Goal: Information Seeking & Learning: Learn about a topic

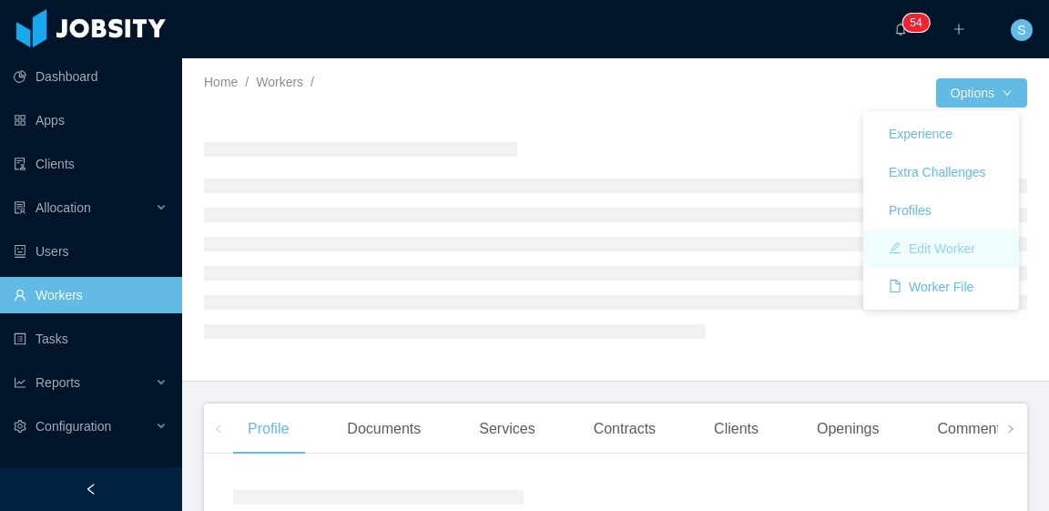
click at [940, 245] on button "Edit Worker" at bounding box center [932, 248] width 116 height 29
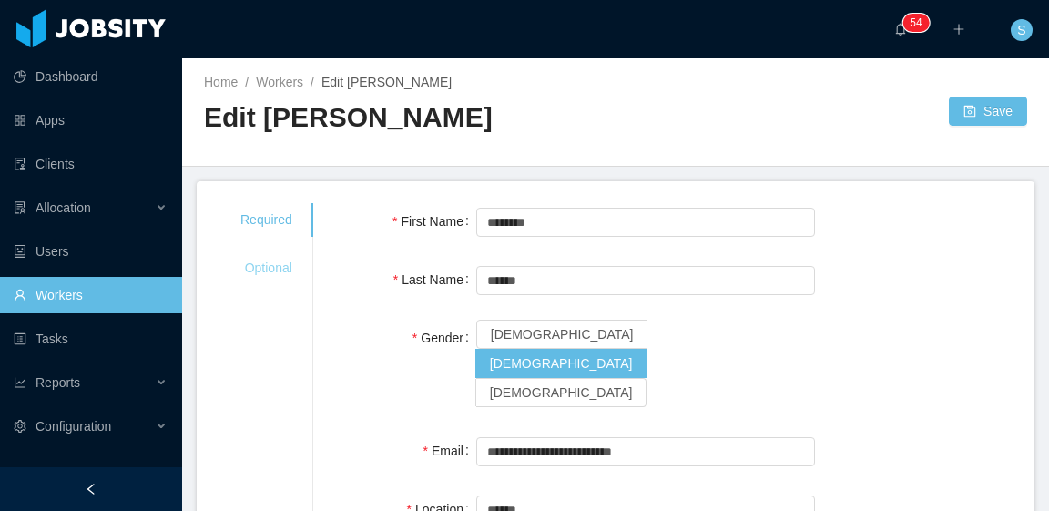
click at [275, 276] on div "Optional" at bounding box center [267, 268] width 96 height 34
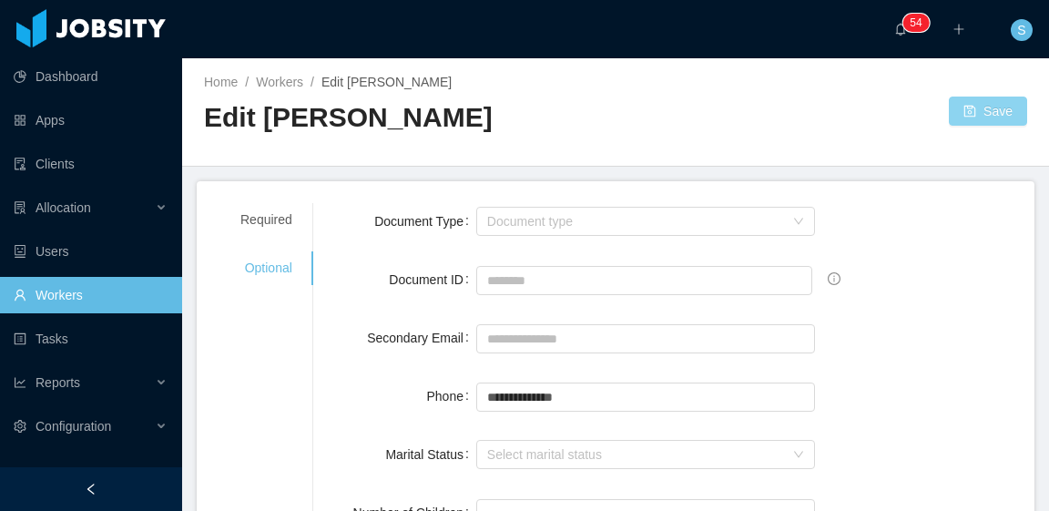
click at [972, 103] on button "Save" at bounding box center [988, 111] width 78 height 29
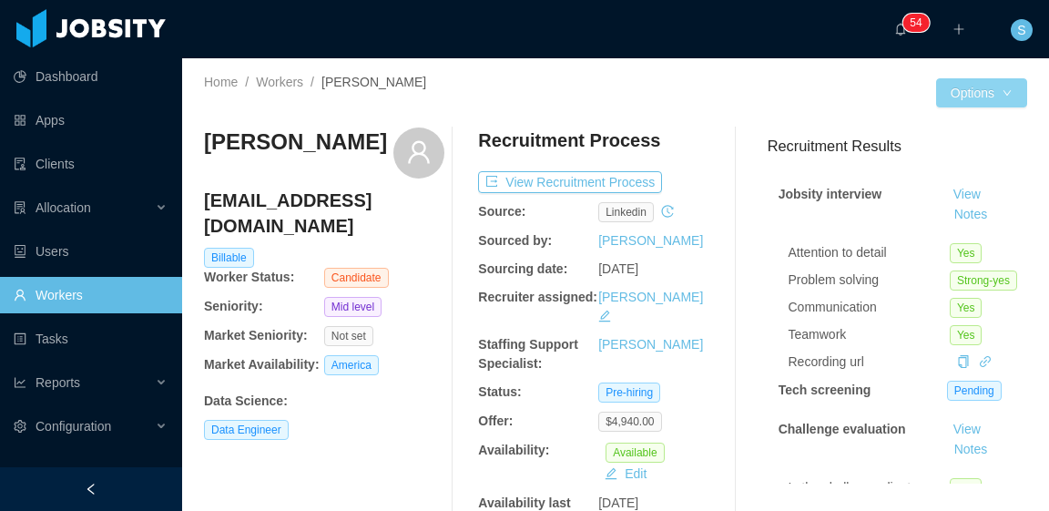
click at [978, 91] on button "Options" at bounding box center [981, 92] width 91 height 29
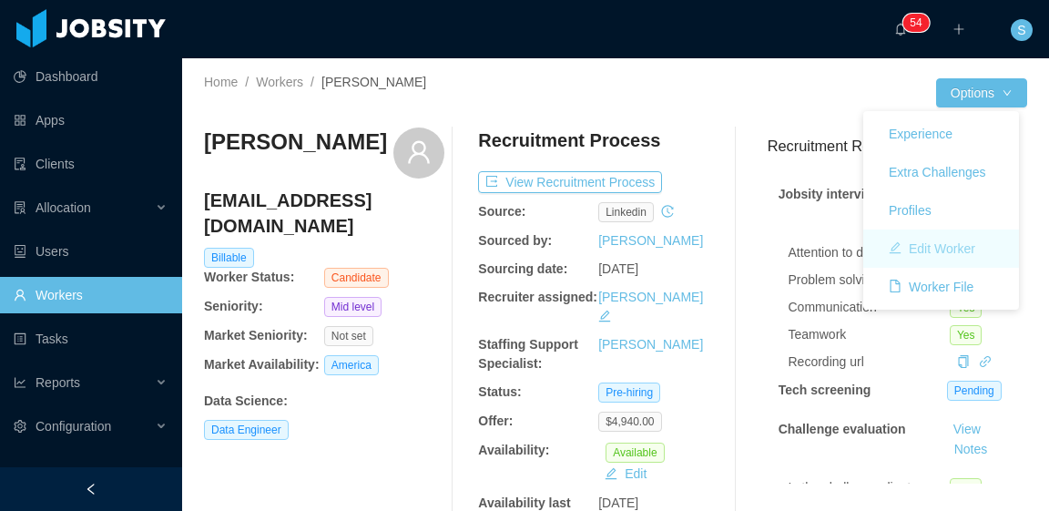
click at [960, 249] on button "Edit Worker" at bounding box center [932, 248] width 116 height 29
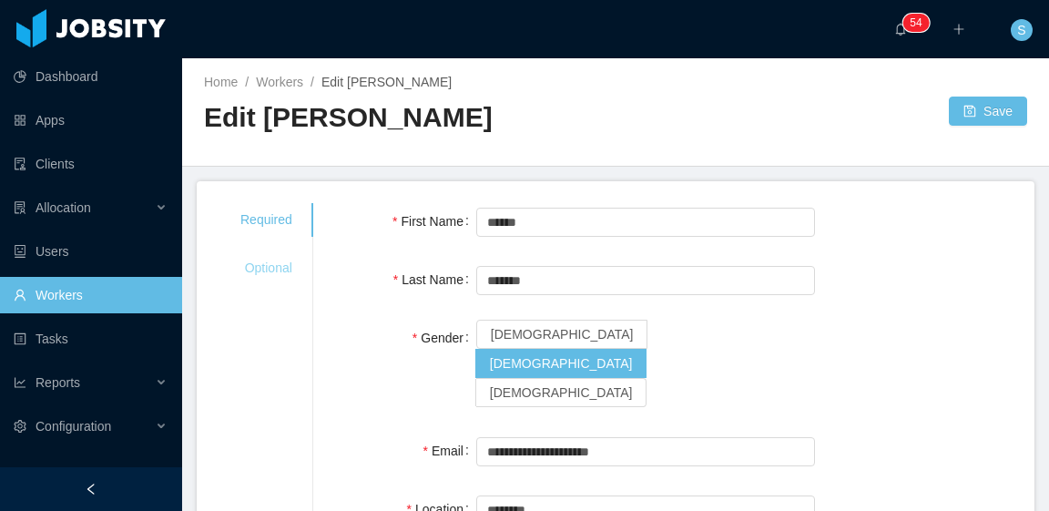
click at [250, 275] on div "Optional" at bounding box center [267, 268] width 96 height 34
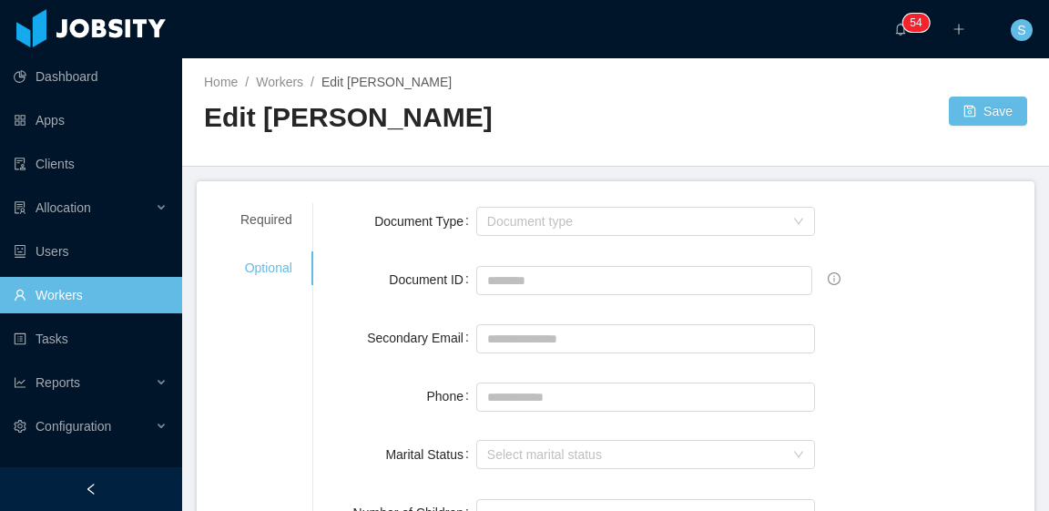
click at [97, 294] on link "Workers" at bounding box center [91, 295] width 154 height 36
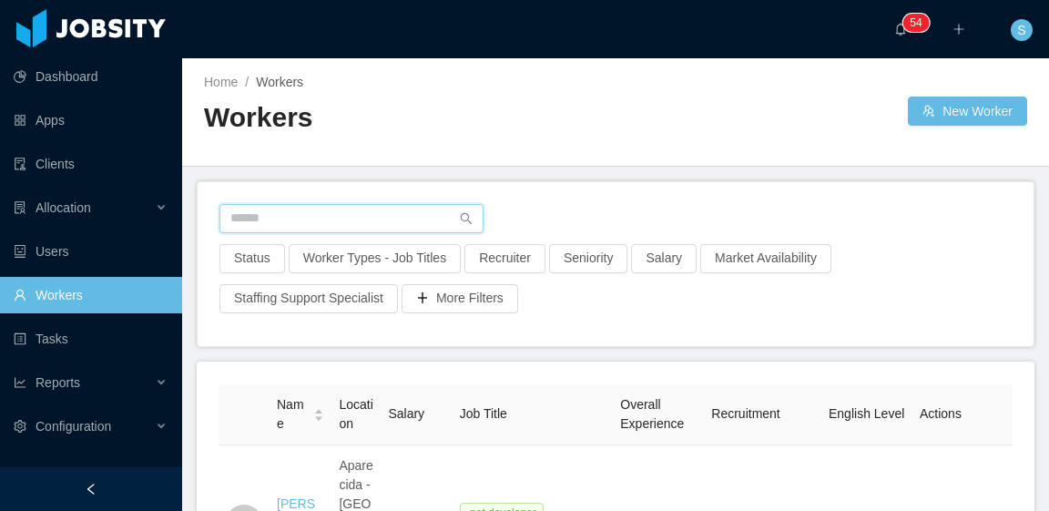
click at [356, 214] on input "text" at bounding box center [351, 218] width 264 height 29
paste input "**********"
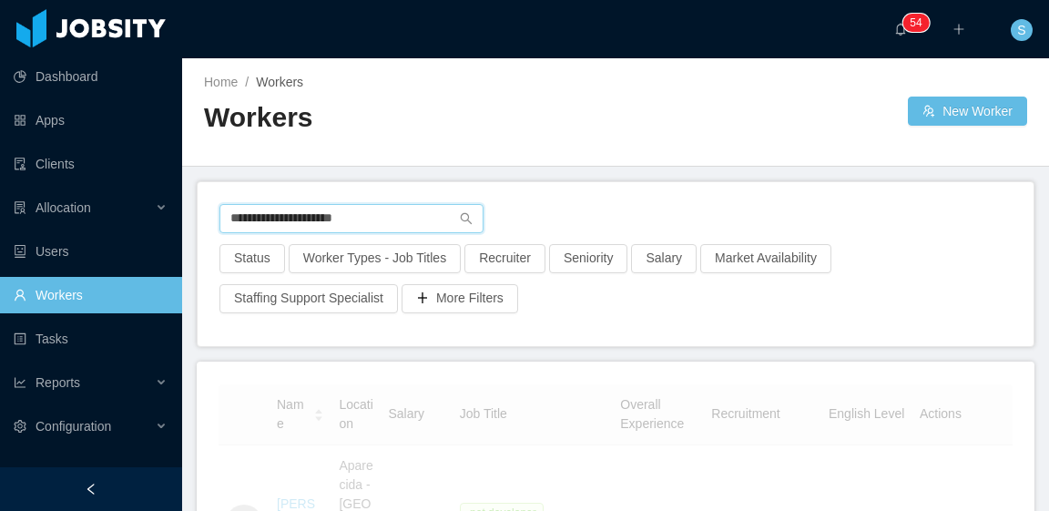
drag, startPoint x: 339, startPoint y: 219, endPoint x: 351, endPoint y: 228, distance: 15.2
click at [339, 219] on input "**********" at bounding box center [351, 218] width 264 height 29
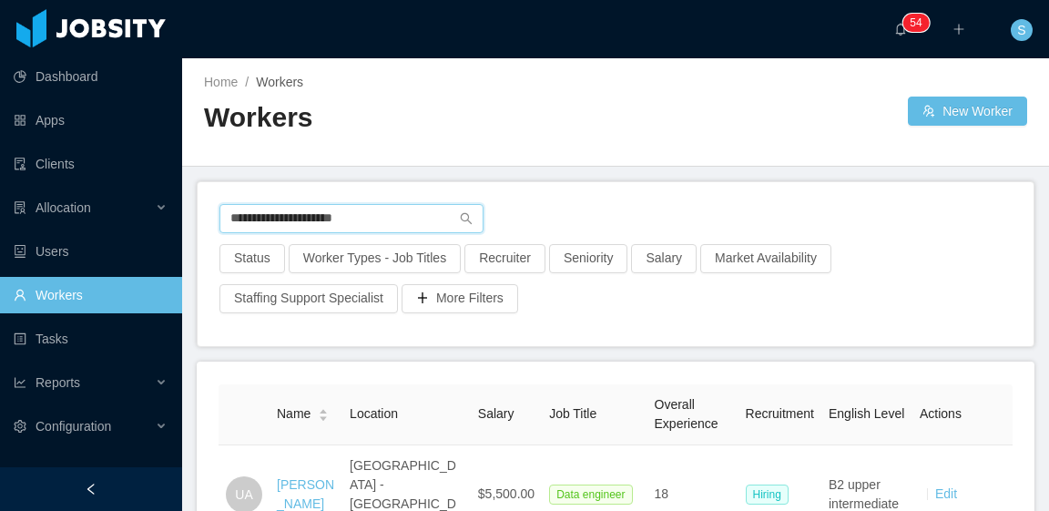
click at [344, 217] on input "**********" at bounding box center [351, 218] width 264 height 29
type input "**********"
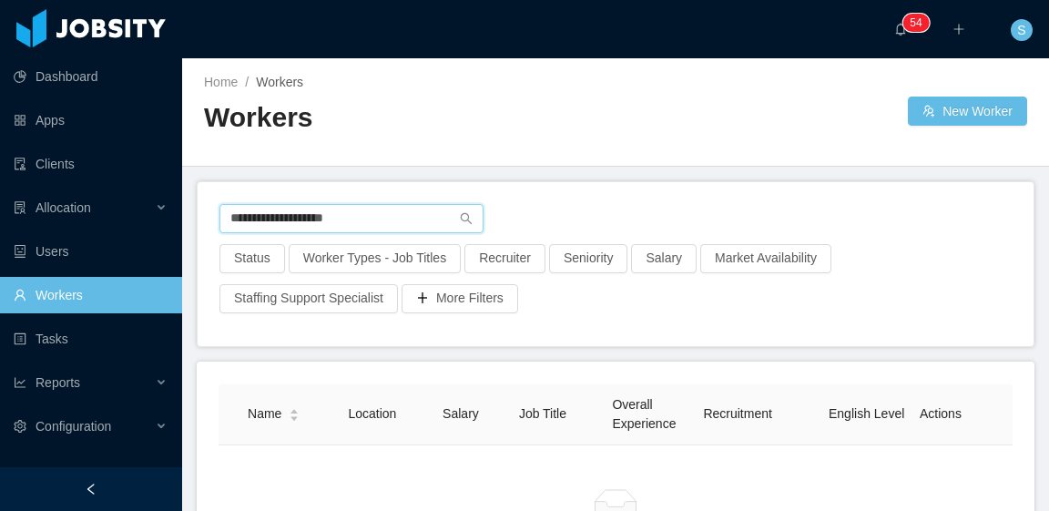
click at [410, 213] on input "**********" at bounding box center [351, 218] width 264 height 29
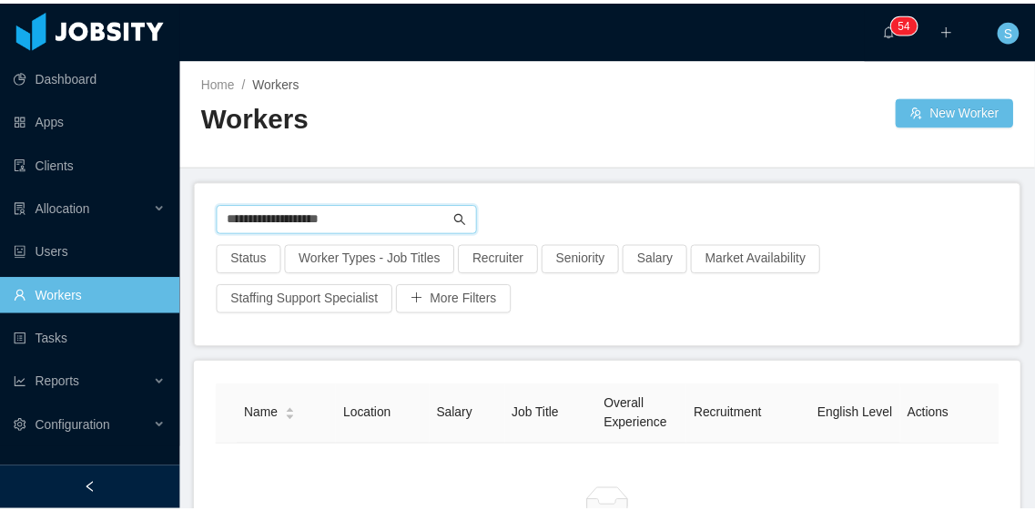
scroll to position [91, 0]
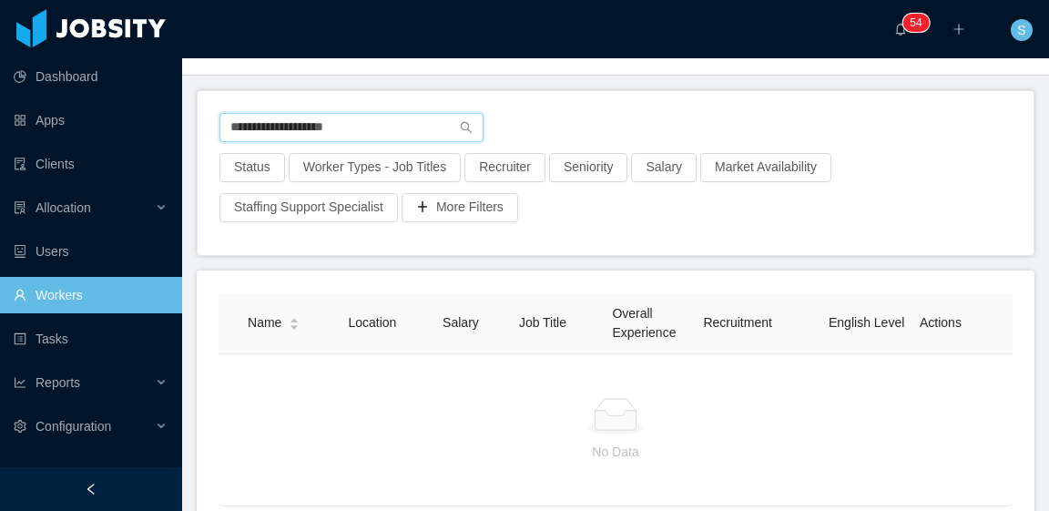
drag, startPoint x: 367, startPoint y: 116, endPoint x: 231, endPoint y: 113, distance: 135.7
click at [231, 113] on input "**********" at bounding box center [351, 127] width 264 height 29
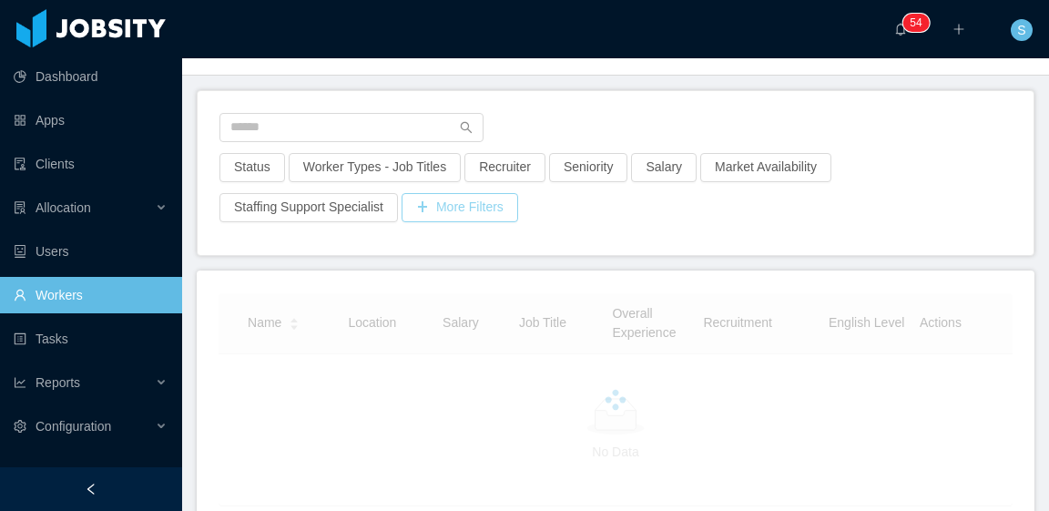
click at [450, 210] on button "More Filters" at bounding box center [460, 207] width 117 height 29
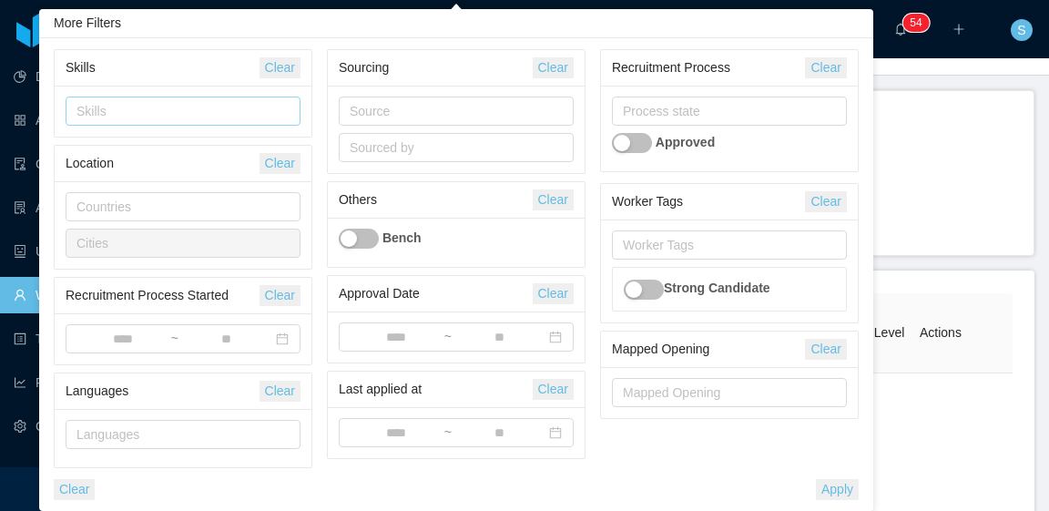
click at [188, 118] on div "Skills" at bounding box center [178, 111] width 205 height 18
type input "**********"
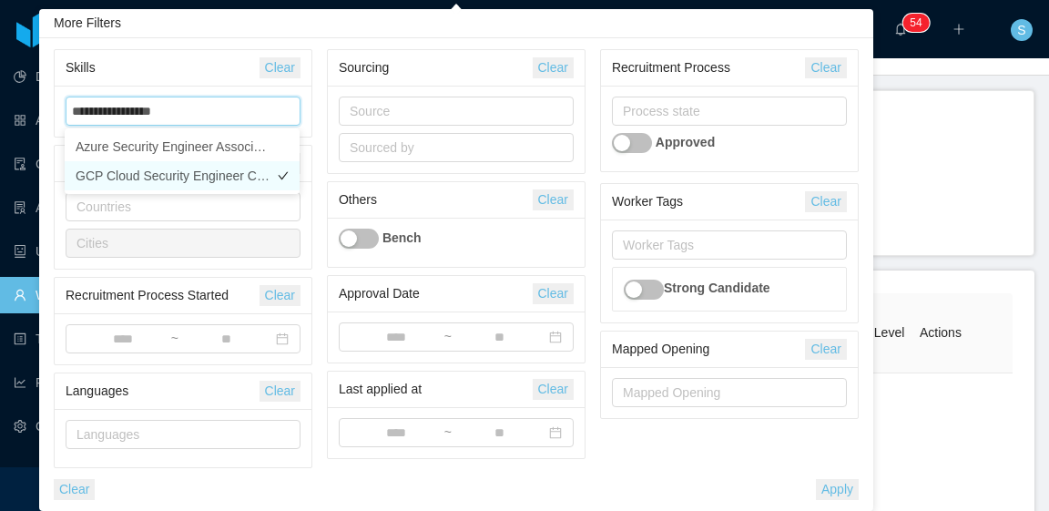
click at [213, 176] on li "GCP Cloud Security Engineer Certification" at bounding box center [182, 175] width 235 height 29
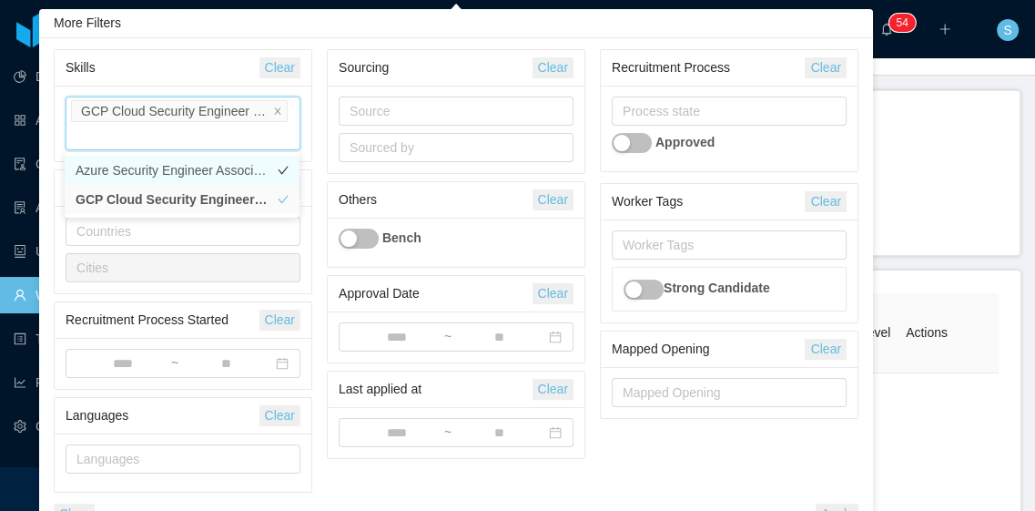
click at [206, 166] on li "Azure Security Engineer Associate" at bounding box center [182, 170] width 235 height 29
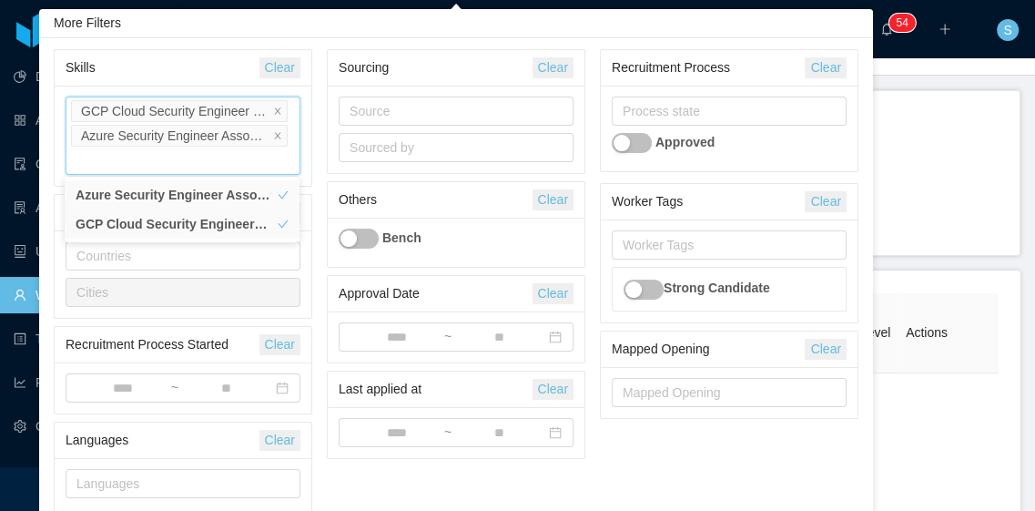
click at [413, 69] on div "Sourcing" at bounding box center [436, 68] width 194 height 34
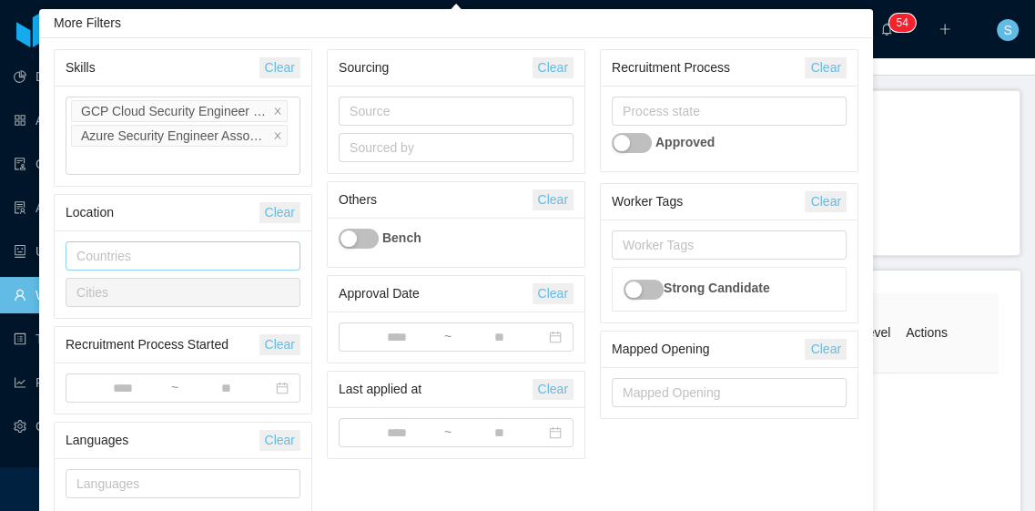
click at [186, 255] on div "Countries" at bounding box center [178, 256] width 205 height 18
type input "*"
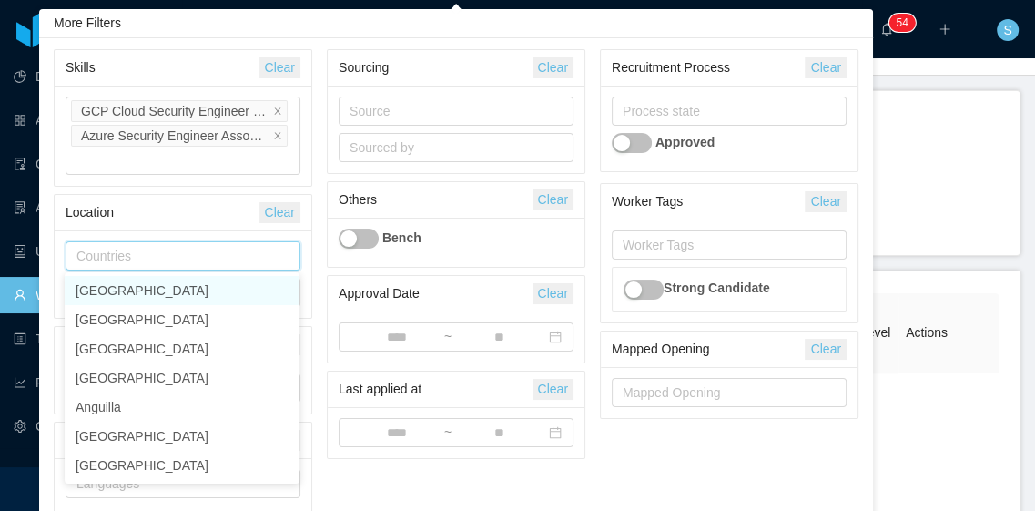
click at [464, 245] on div "Bench" at bounding box center [456, 239] width 235 height 20
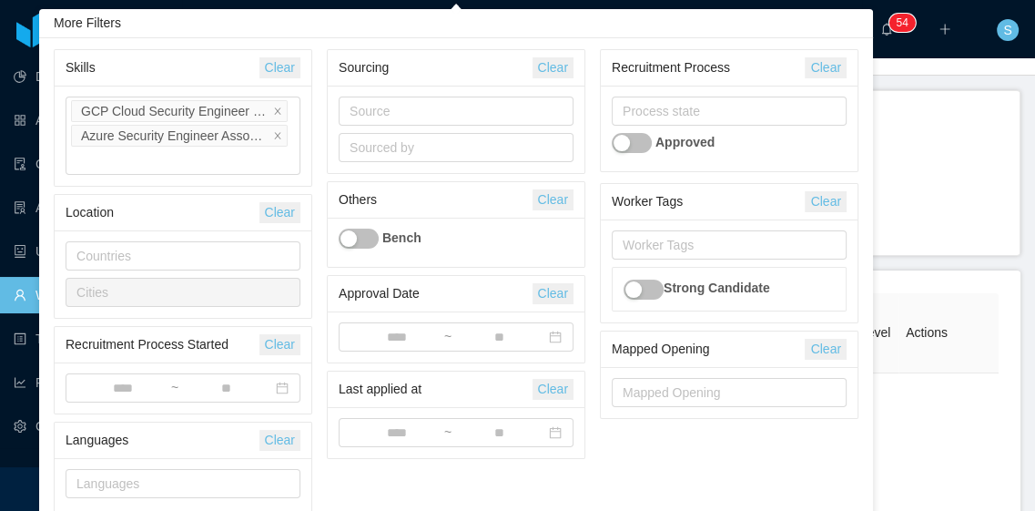
scroll to position [46, 0]
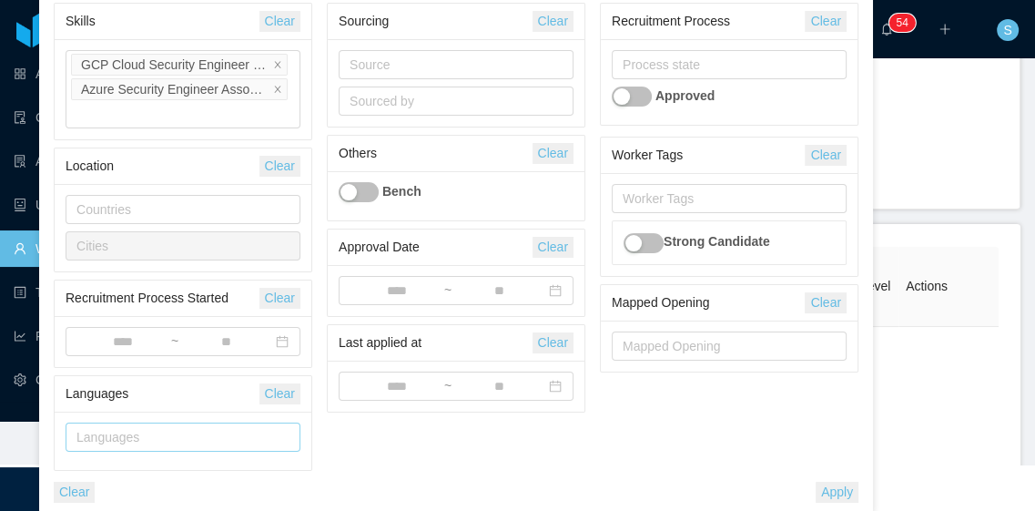
click at [189, 441] on div "Languages" at bounding box center [178, 437] width 205 height 18
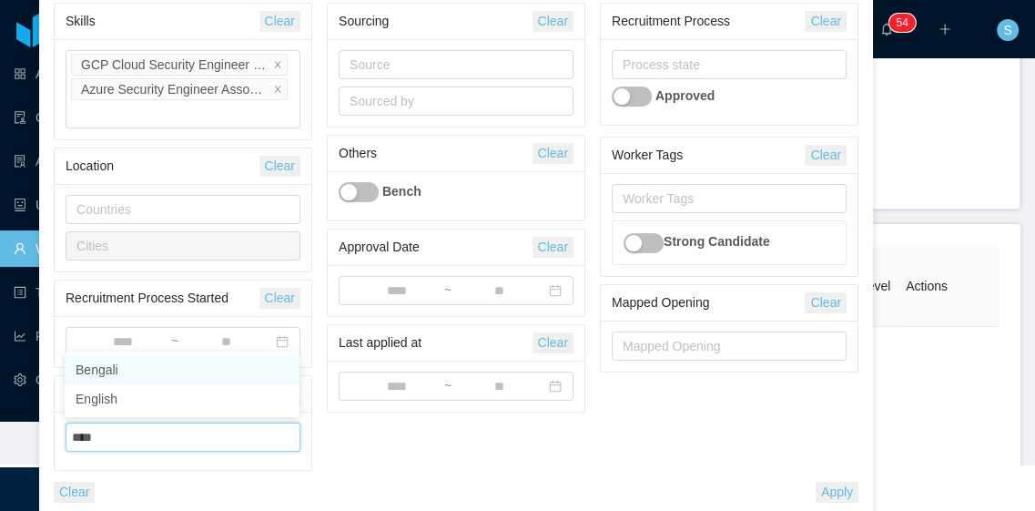
type input "*****"
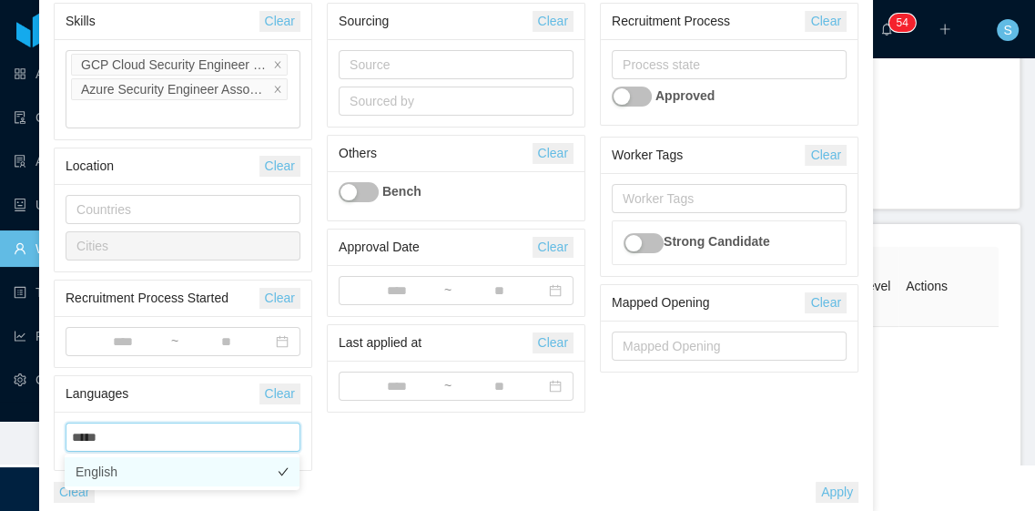
click at [198, 469] on li "English" at bounding box center [182, 471] width 235 height 29
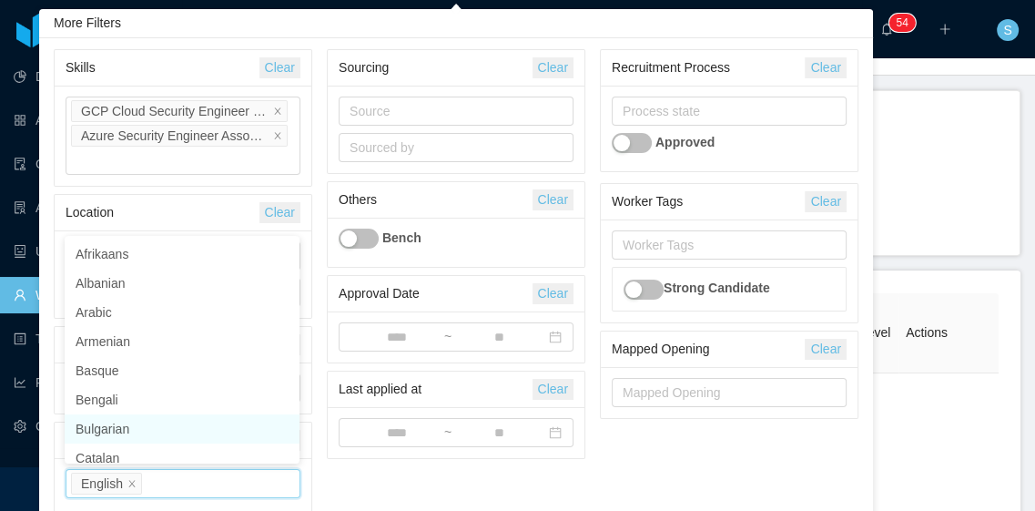
scroll to position [9, 0]
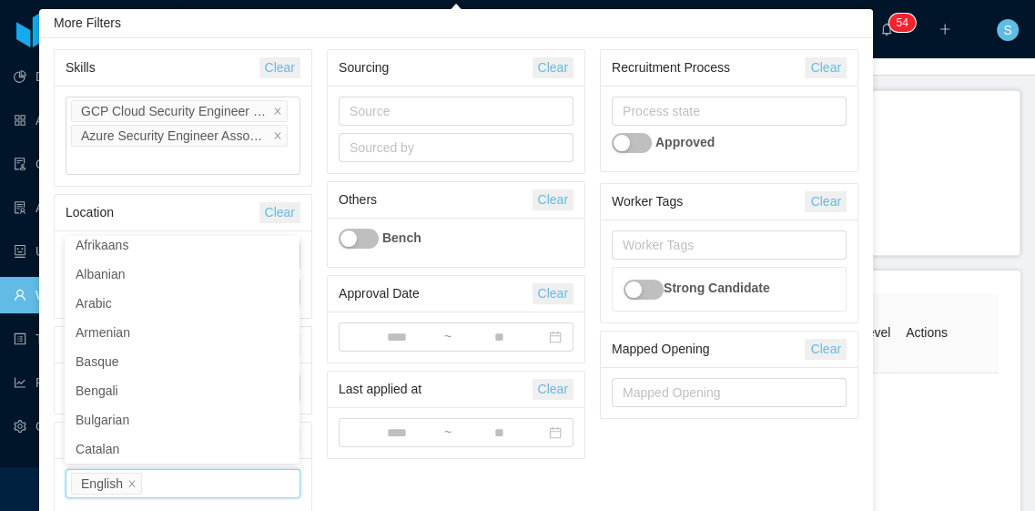
click at [467, 460] on div "Sourcing Clear Source Sourced by Others Clear Bench Approval Date Clear ~ Last …" at bounding box center [456, 257] width 273 height 417
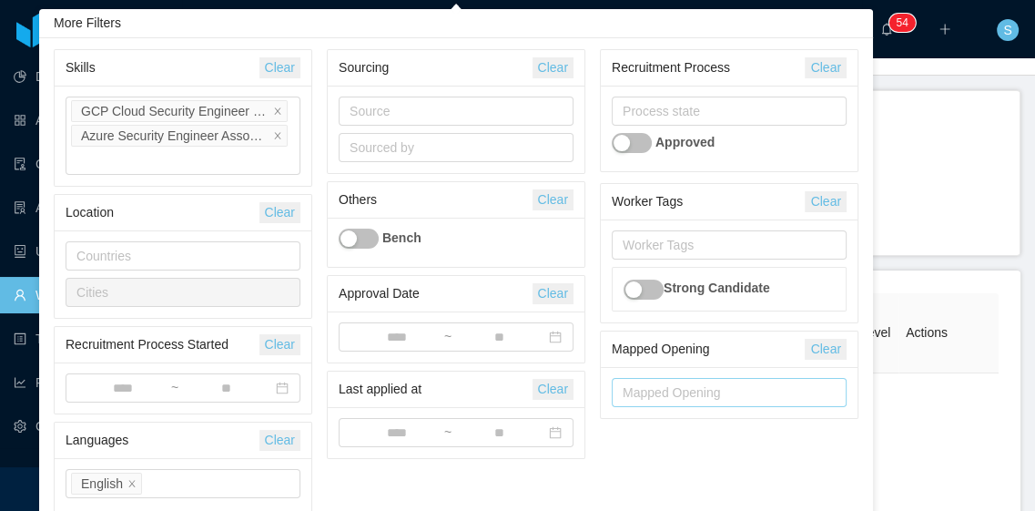
click at [719, 388] on div "Mapped Opening" at bounding box center [725, 392] width 205 height 18
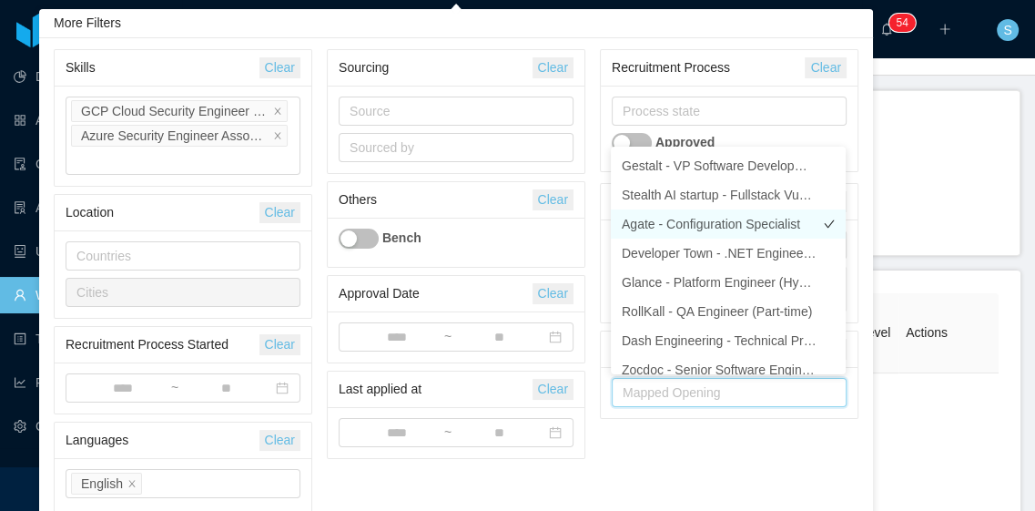
scroll to position [100, 0]
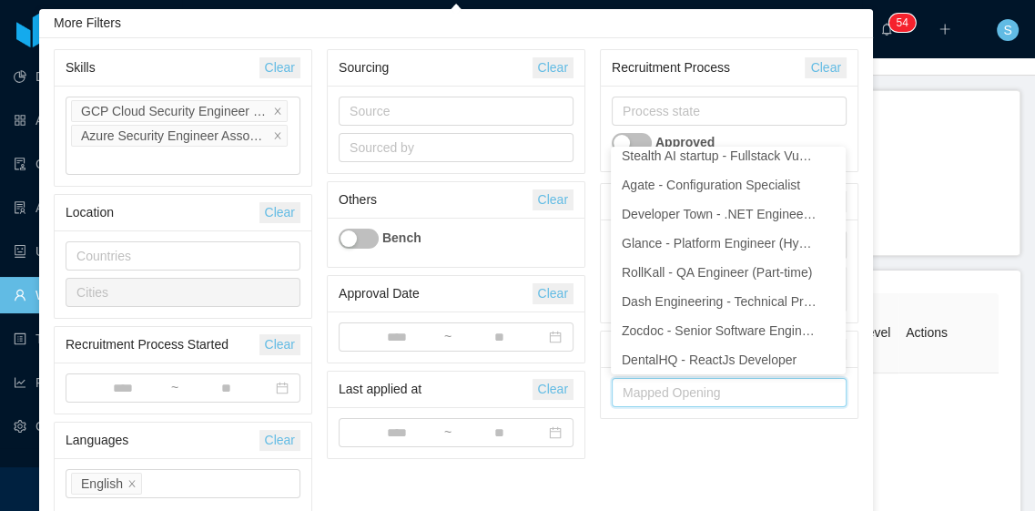
click at [716, 405] on div "Mapped Opening" at bounding box center [726, 392] width 219 height 27
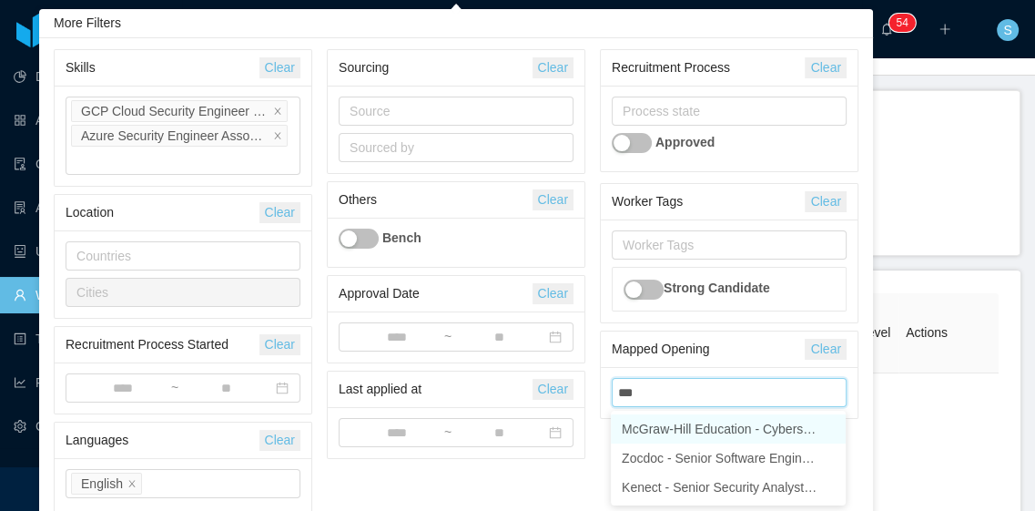
type input "****"
click at [752, 427] on li "McGraw-Hill Education - Cybersecurity Engineer" at bounding box center [728, 428] width 235 height 29
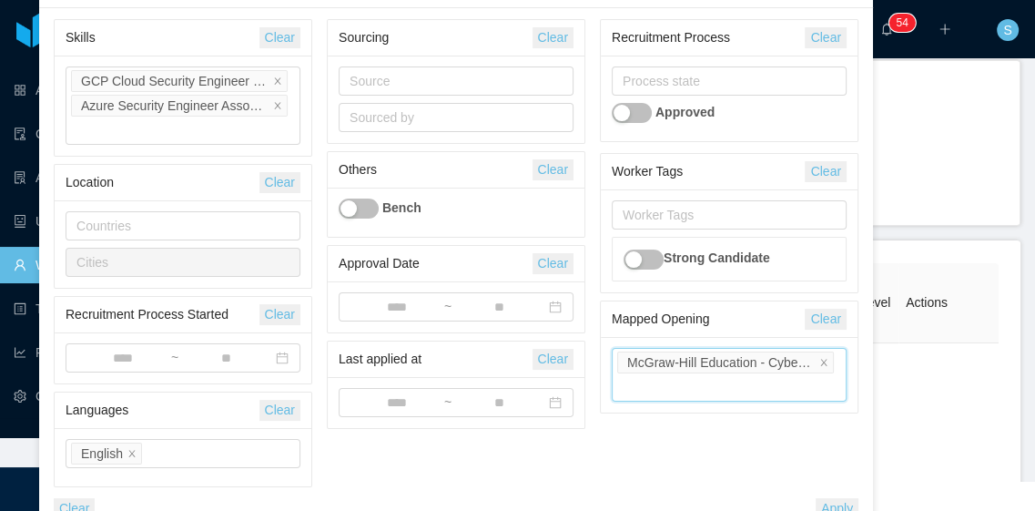
scroll to position [46, 0]
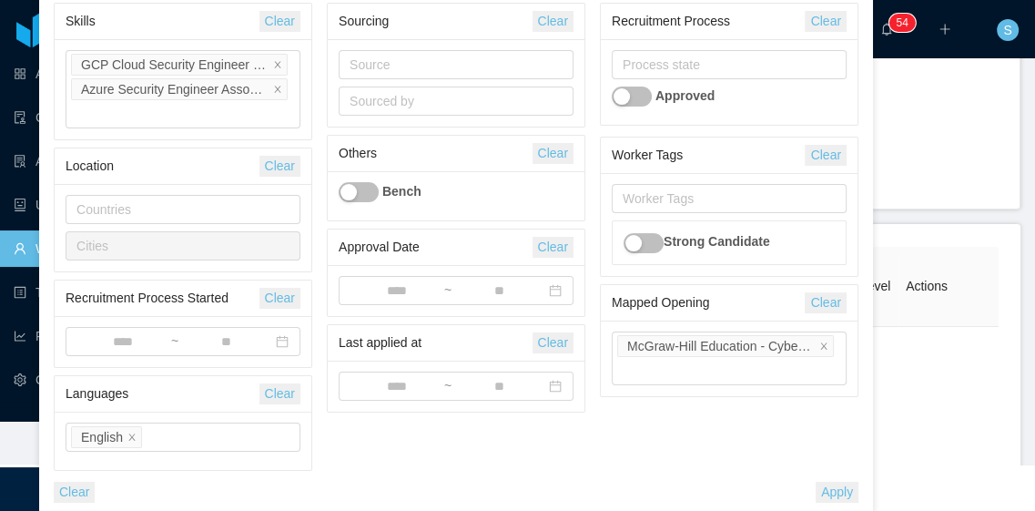
click at [653, 245] on button "button" at bounding box center [644, 243] width 40 height 20
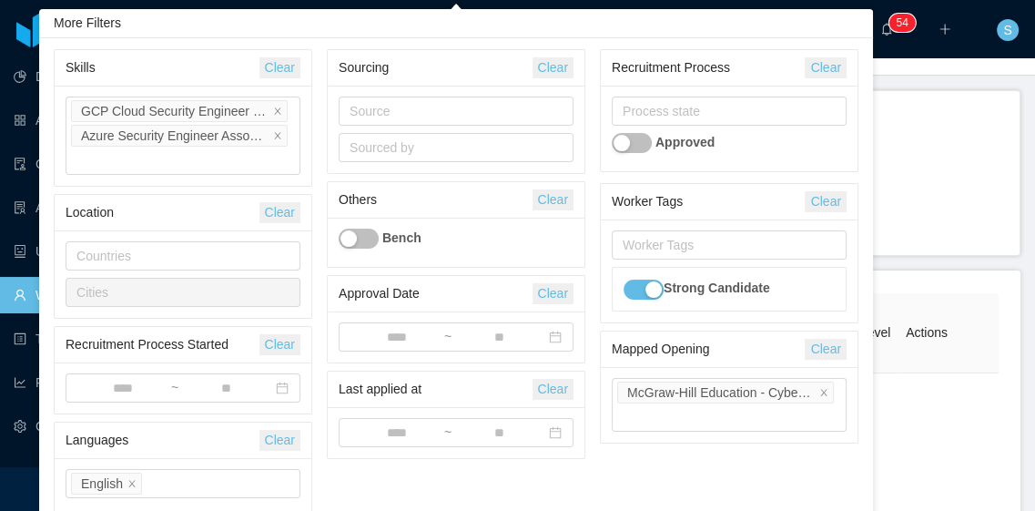
click at [636, 133] on div "Approved" at bounding box center [729, 143] width 235 height 20
click at [639, 142] on button "button" at bounding box center [632, 143] width 40 height 20
click at [644, 292] on button "button" at bounding box center [644, 290] width 40 height 20
click at [742, 116] on div "Process state" at bounding box center [725, 111] width 205 height 18
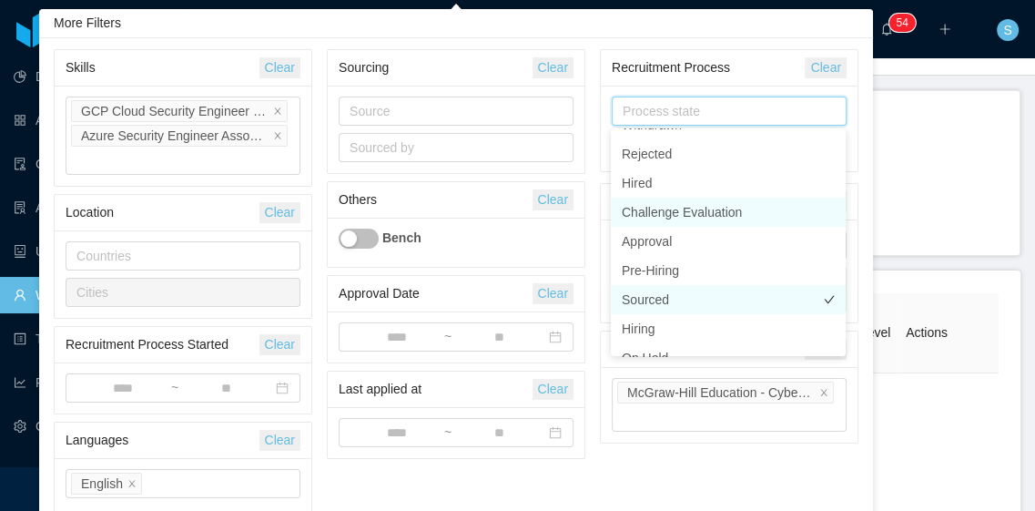
scroll to position [182, 0]
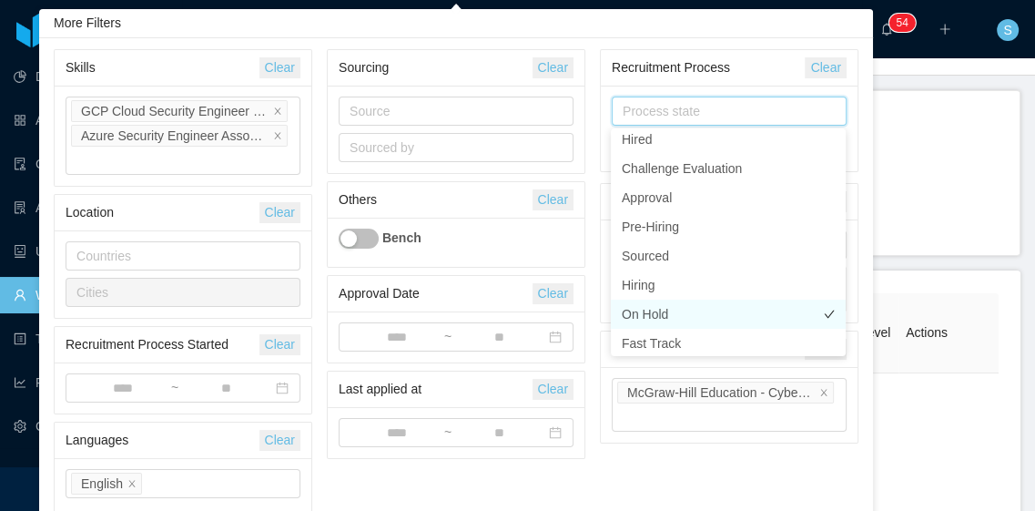
click at [680, 311] on li "On Hold" at bounding box center [728, 314] width 235 height 29
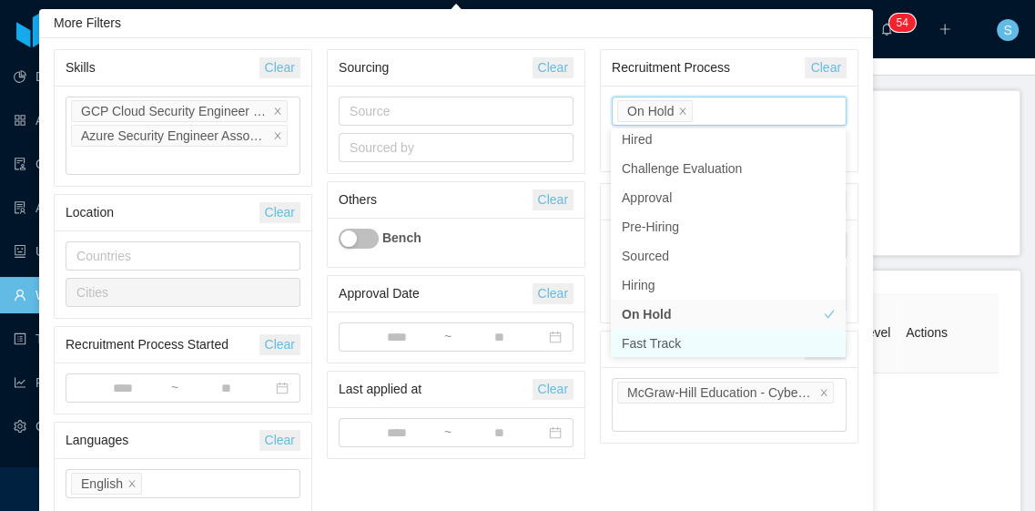
scroll to position [184, 0]
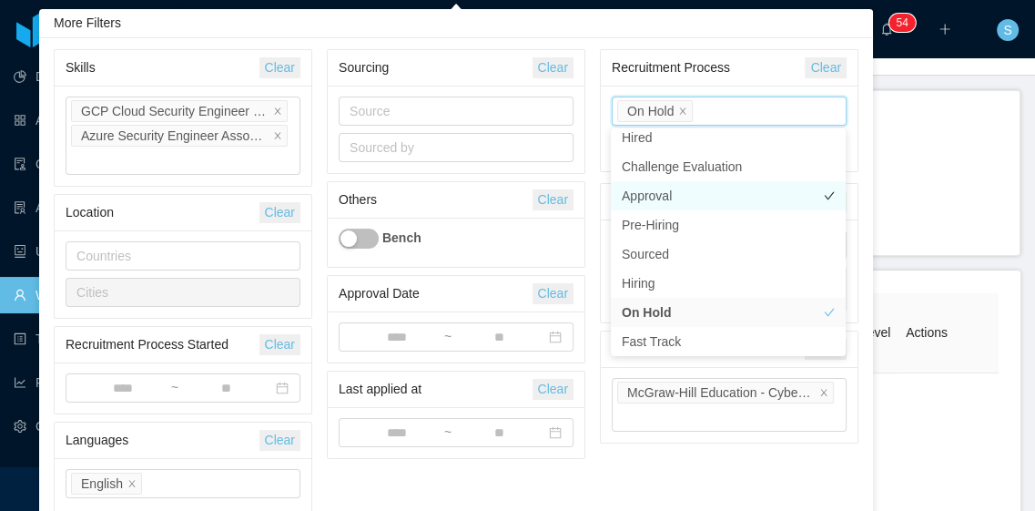
click at [697, 196] on li "Approval" at bounding box center [728, 195] width 235 height 29
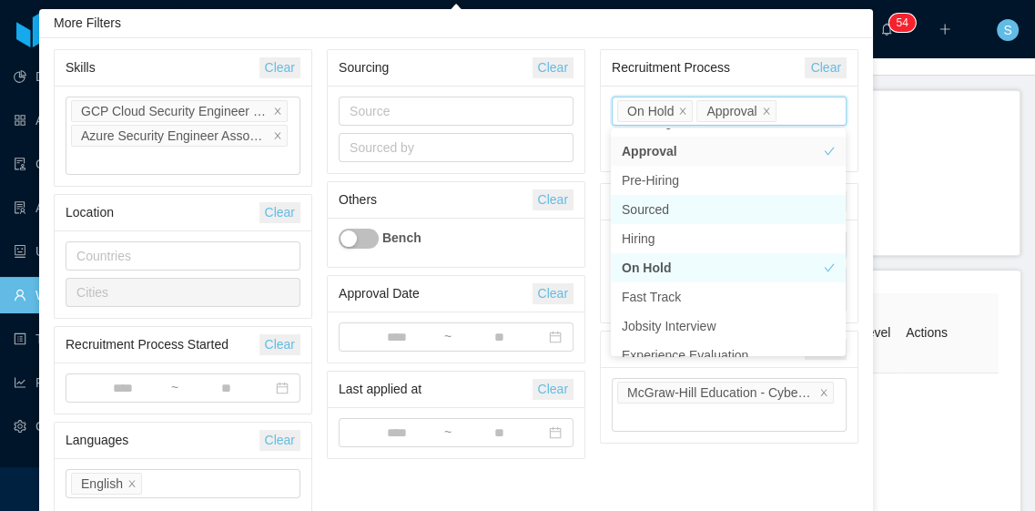
scroll to position [246, 0]
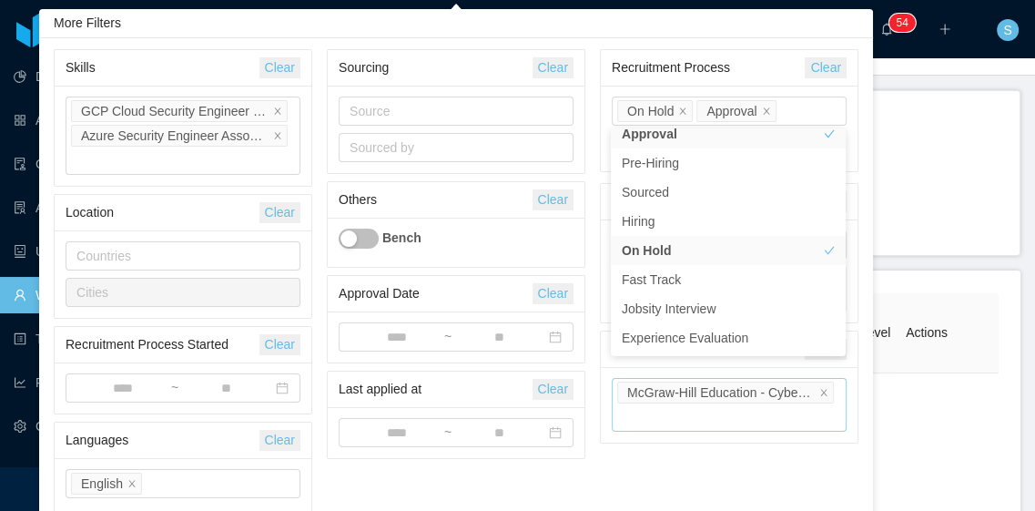
click at [709, 421] on div "Mapped Opening McGraw-Hill Education - Cybersecurity Engineer" at bounding box center [729, 405] width 235 height 54
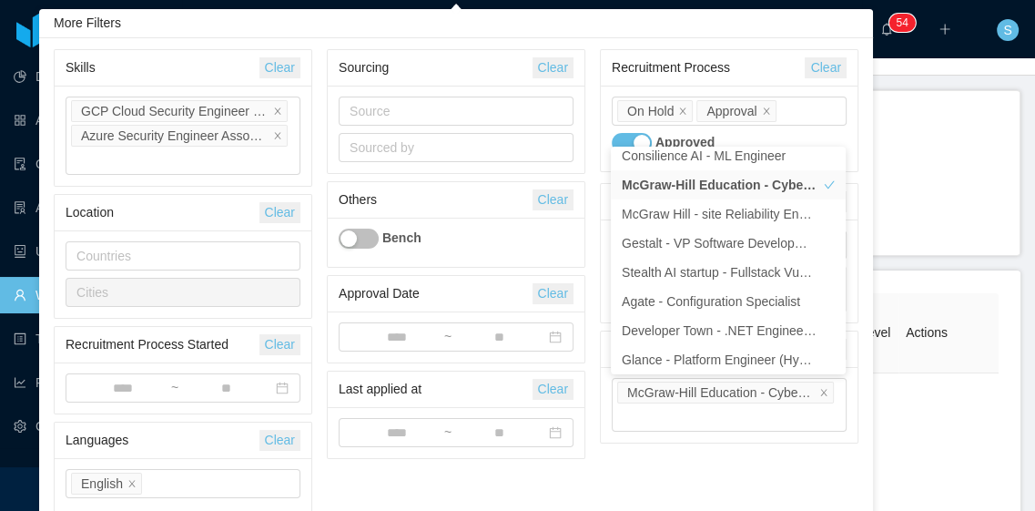
click at [774, 58] on div "Recruitment Process" at bounding box center [709, 68] width 194 height 34
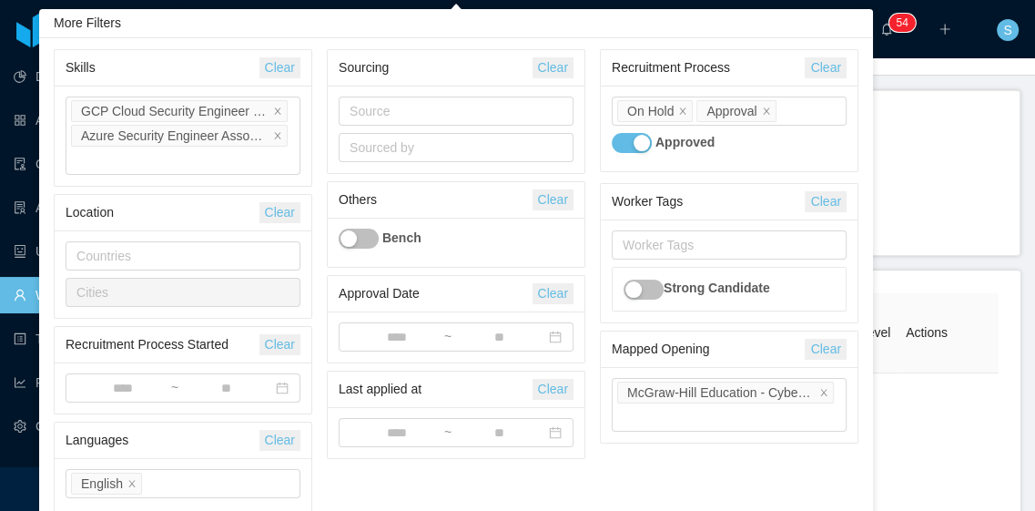
scroll to position [46, 0]
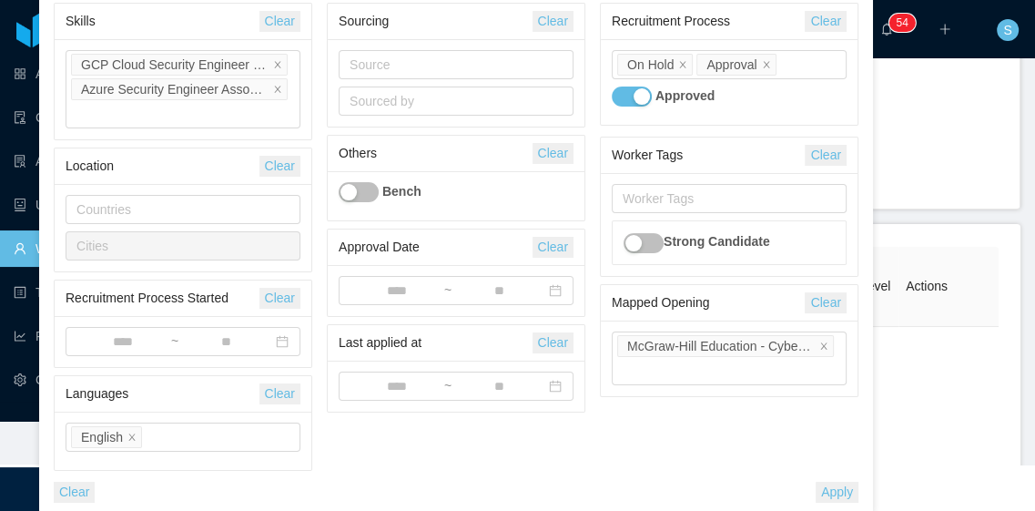
click at [838, 494] on button "Apply" at bounding box center [837, 492] width 43 height 21
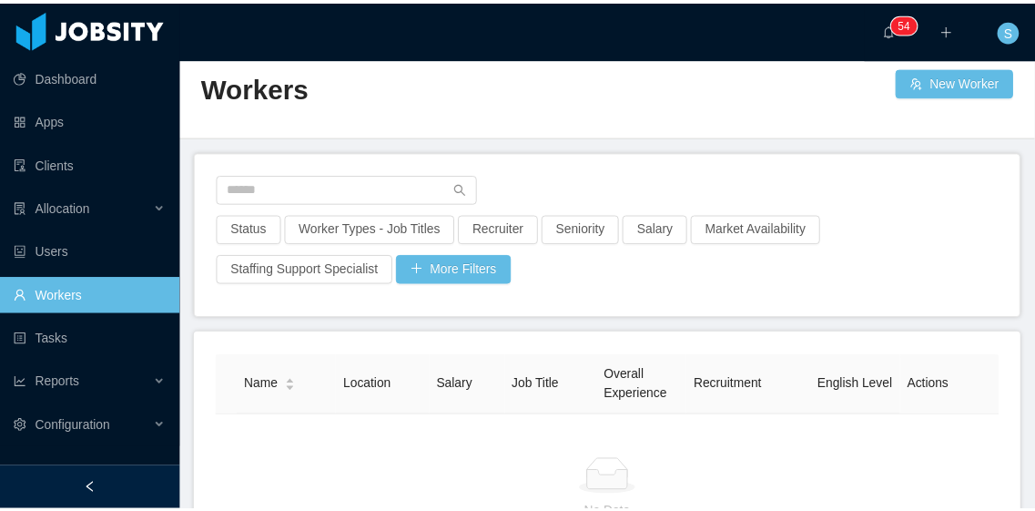
scroll to position [15, 0]
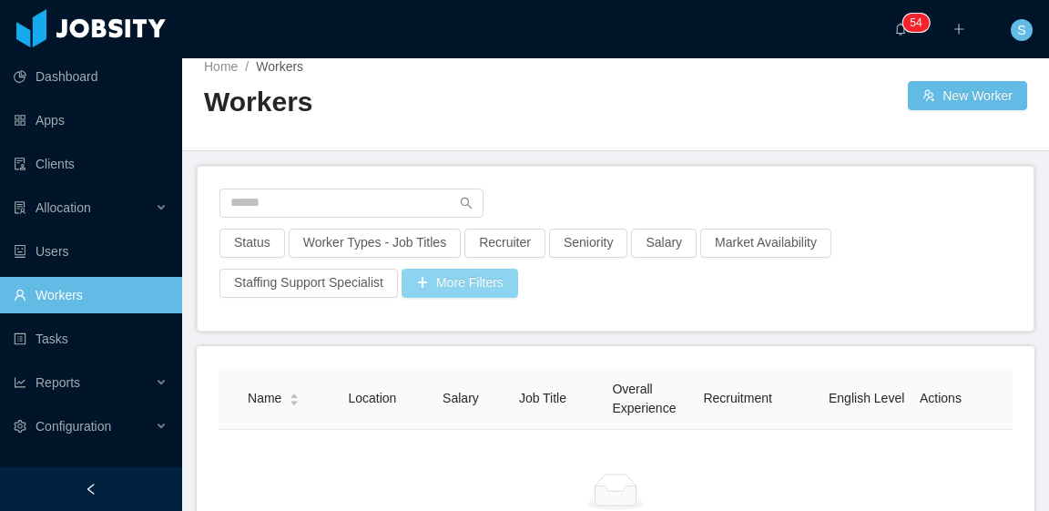
click at [475, 279] on button "More Filters" at bounding box center [460, 283] width 117 height 29
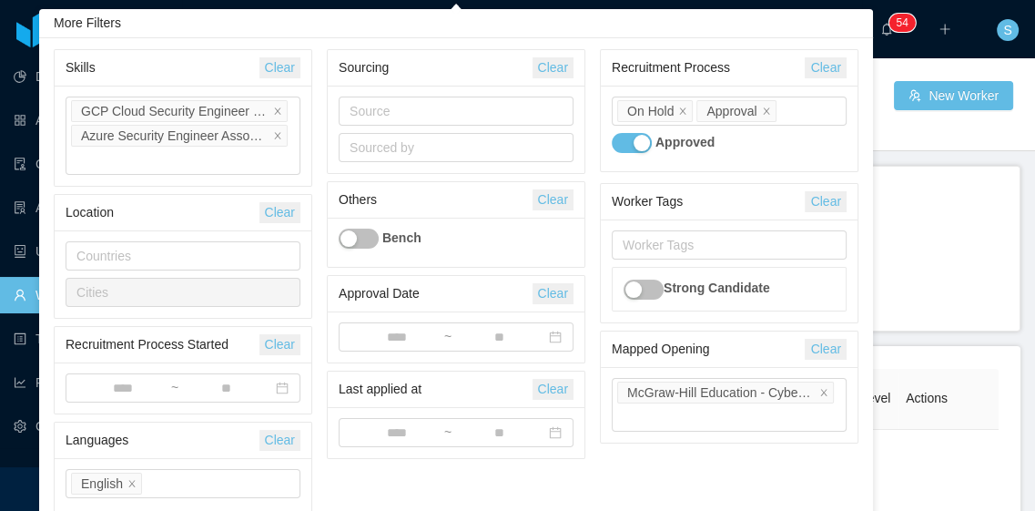
click at [646, 144] on button "button" at bounding box center [632, 143] width 40 height 20
click at [764, 107] on icon "icon: close" at bounding box center [766, 110] width 6 height 6
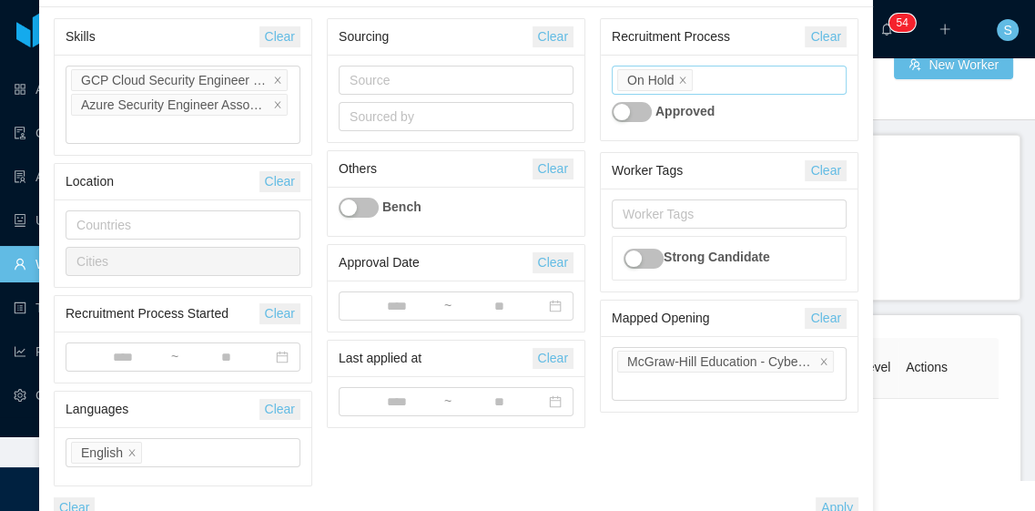
scroll to position [46, 0]
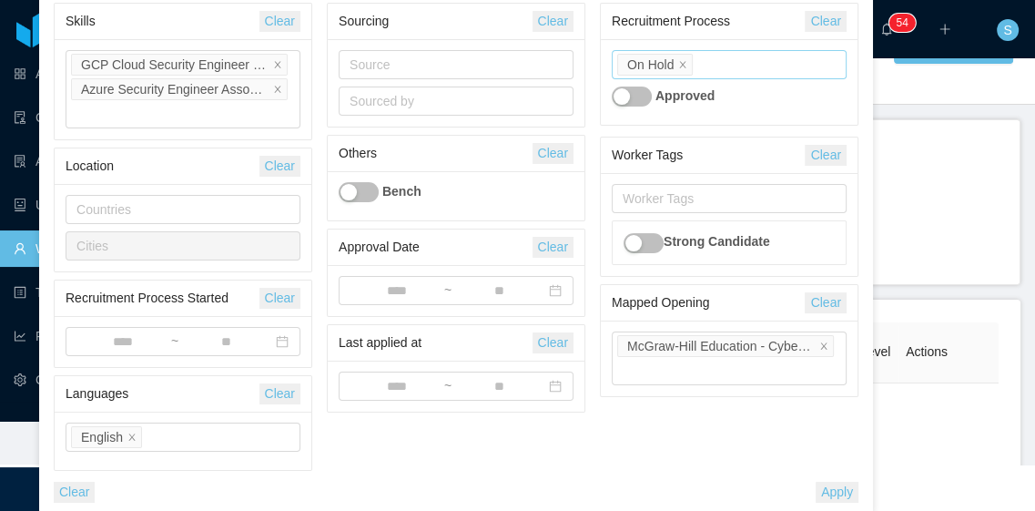
click at [850, 493] on button "Apply" at bounding box center [837, 492] width 43 height 21
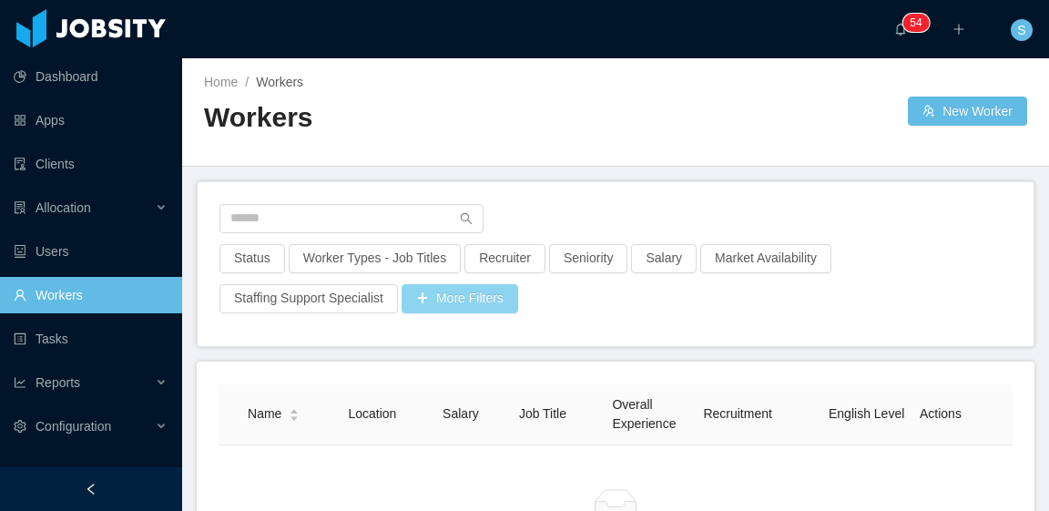
click at [494, 300] on button "More Filters" at bounding box center [460, 298] width 117 height 29
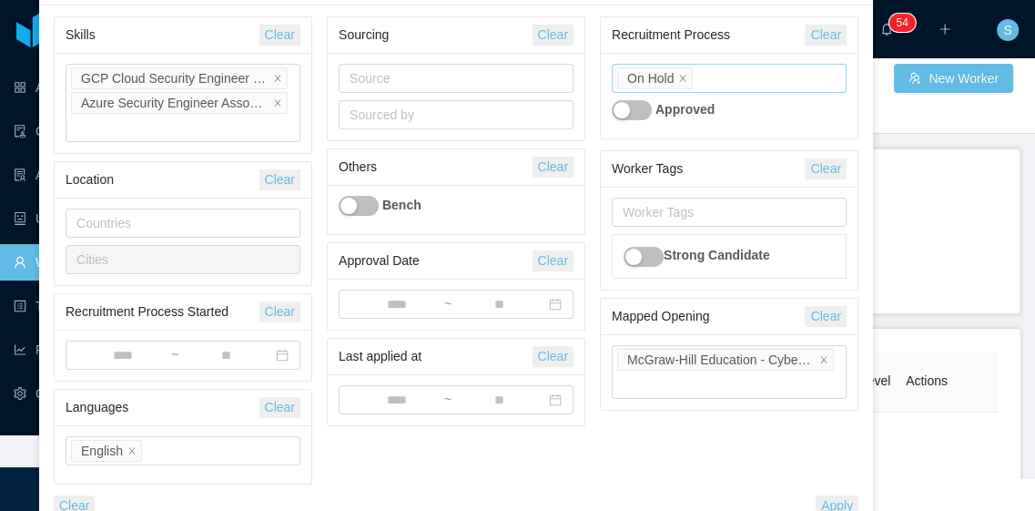
scroll to position [46, 0]
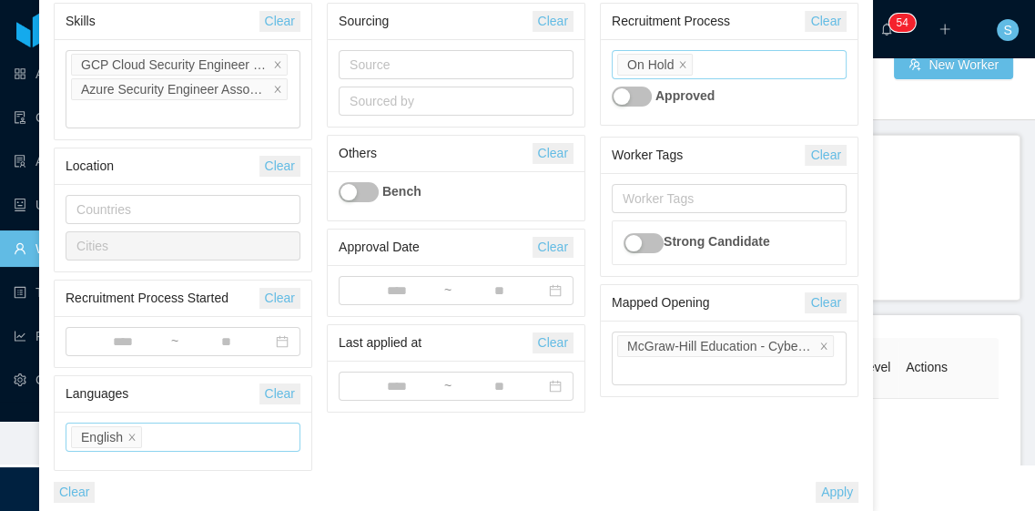
click at [135, 443] on li "English" at bounding box center [106, 437] width 71 height 22
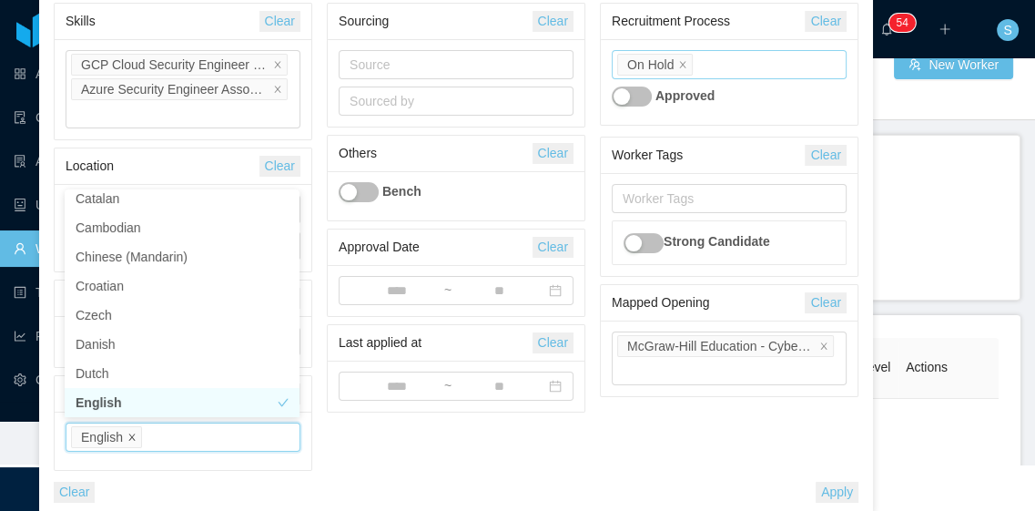
click at [130, 433] on icon "icon: close" at bounding box center [131, 437] width 9 height 9
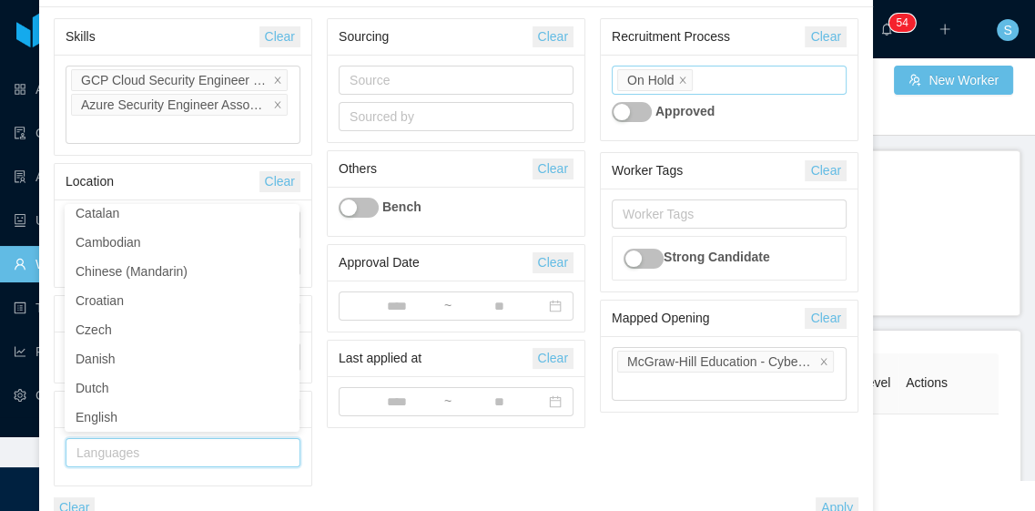
scroll to position [46, 0]
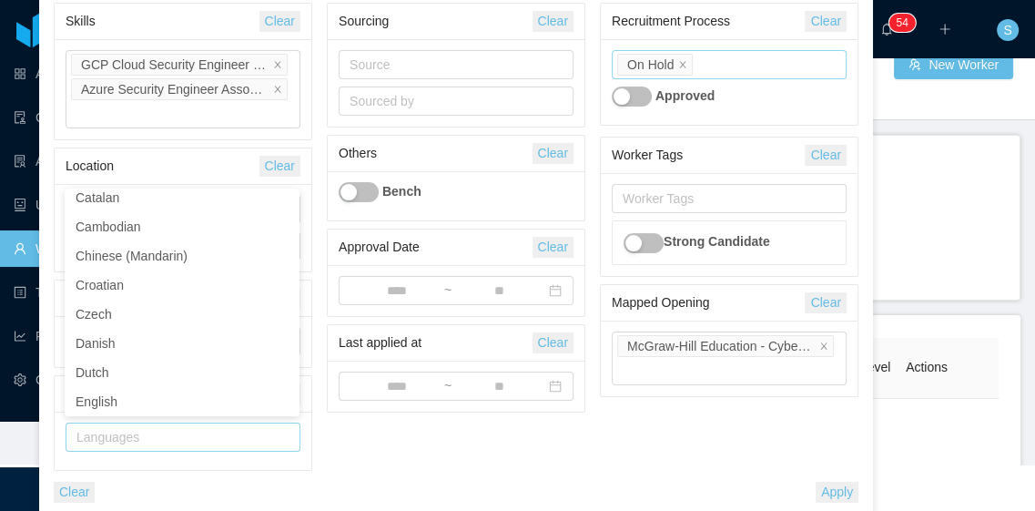
click at [846, 493] on button "Apply" at bounding box center [837, 492] width 43 height 21
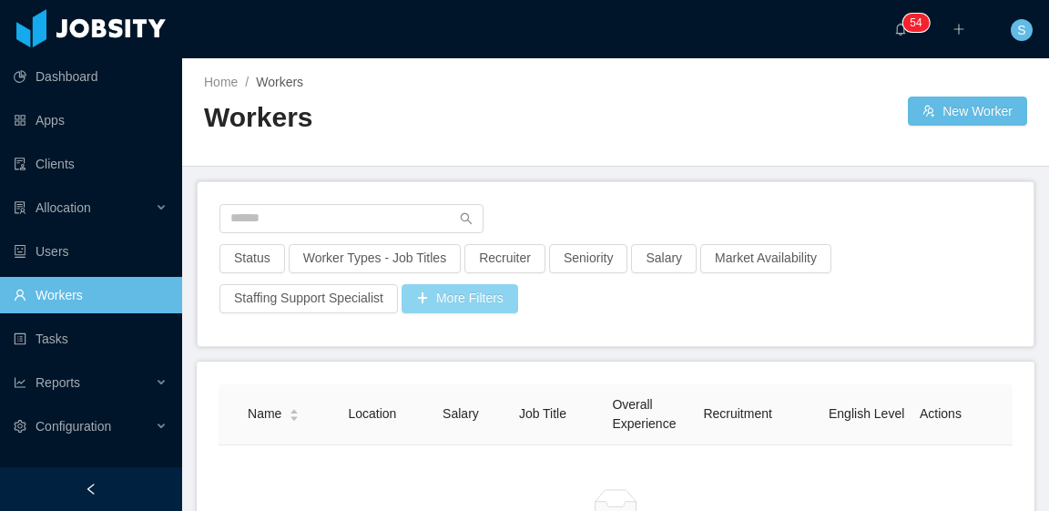
click at [460, 303] on button "More Filters" at bounding box center [460, 298] width 117 height 29
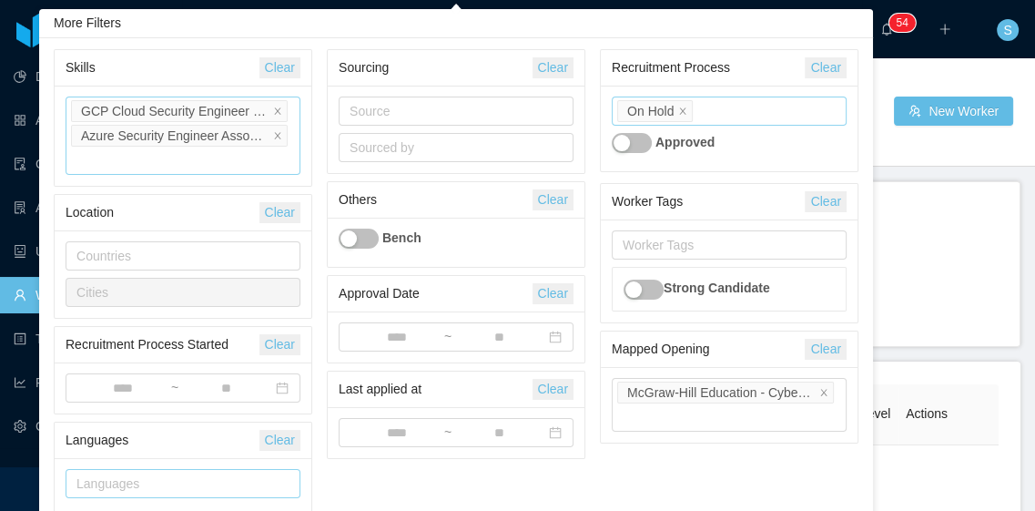
click at [245, 160] on div "Skills GCP Cloud Security Engineer Certification Azure Security Engineer Associ…" at bounding box center [183, 136] width 235 height 78
type input "*"
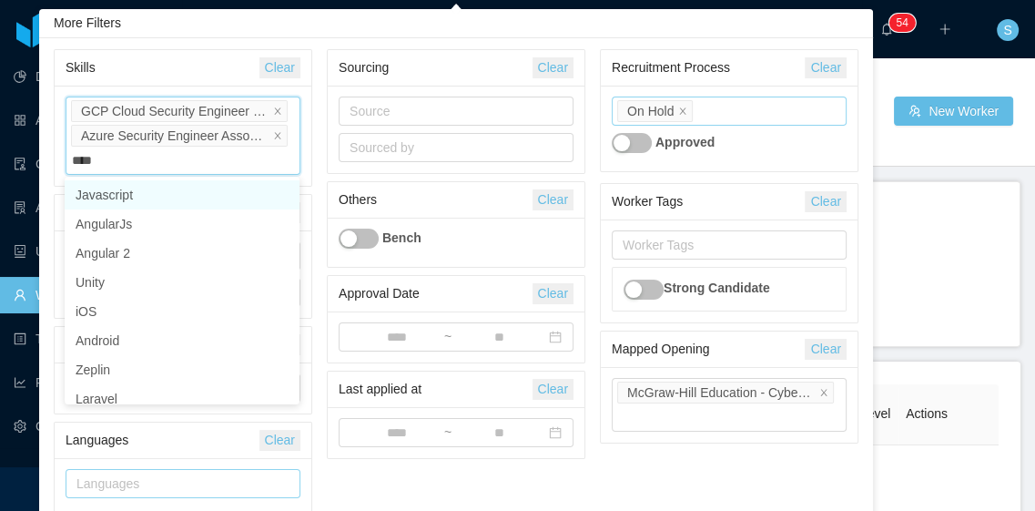
type input "*****"
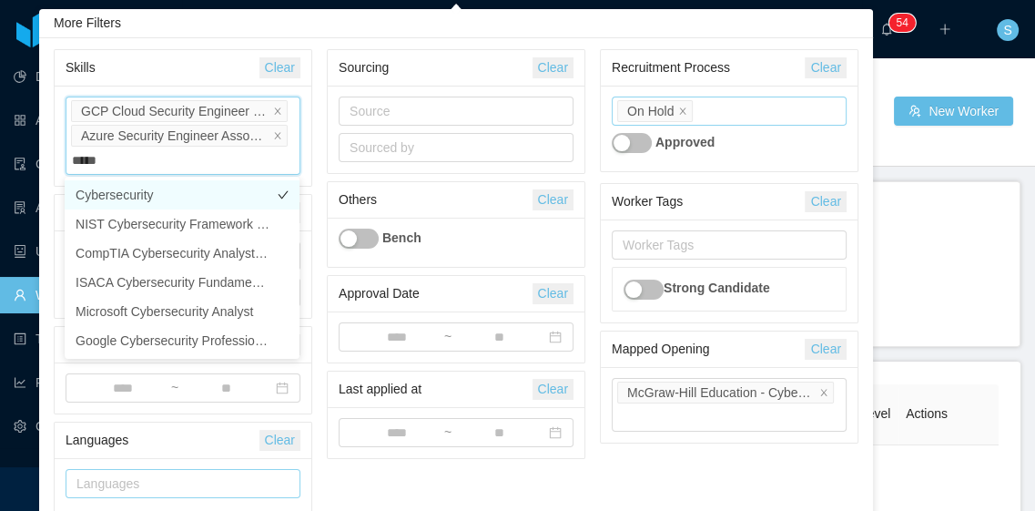
click at [171, 196] on li "Cybersecurity" at bounding box center [182, 194] width 235 height 29
click at [280, 138] on icon "icon: close" at bounding box center [277, 135] width 9 height 9
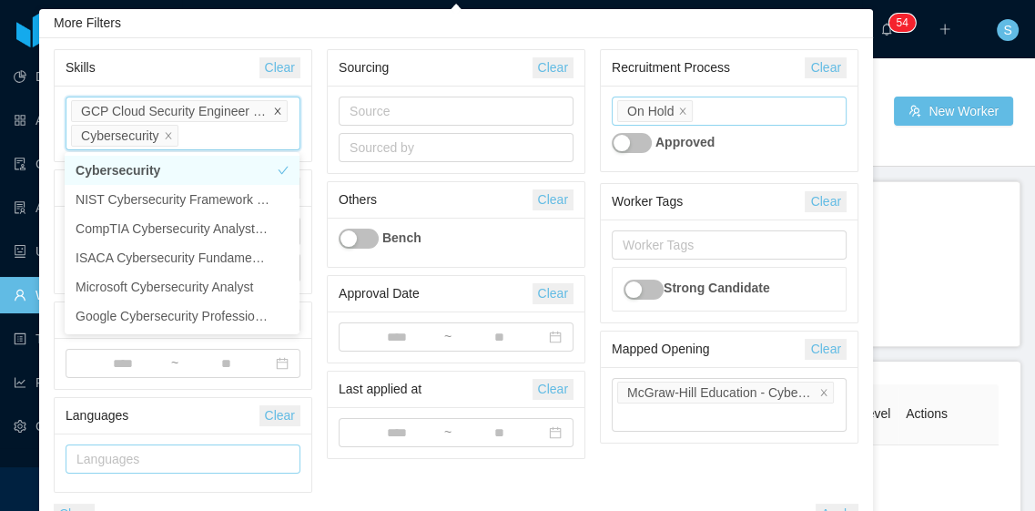
click at [280, 110] on icon "icon: close" at bounding box center [277, 111] width 9 height 9
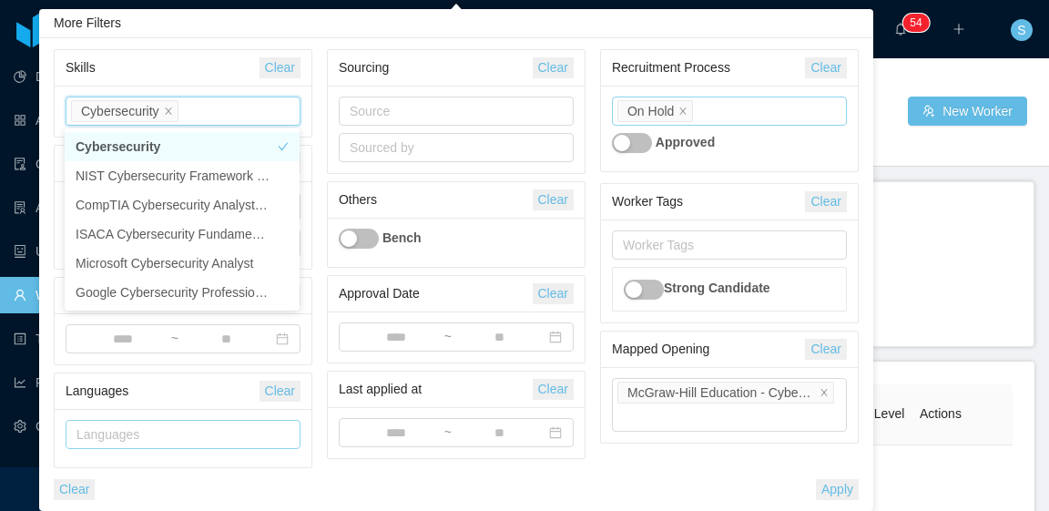
drag, startPoint x: 835, startPoint y: 476, endPoint x: 838, endPoint y: 485, distance: 9.5
click at [837, 480] on div "Skills Clear Skills Cybersecurity Location Clear Countries Cities Recruitment P…" at bounding box center [455, 274] width 819 height 451
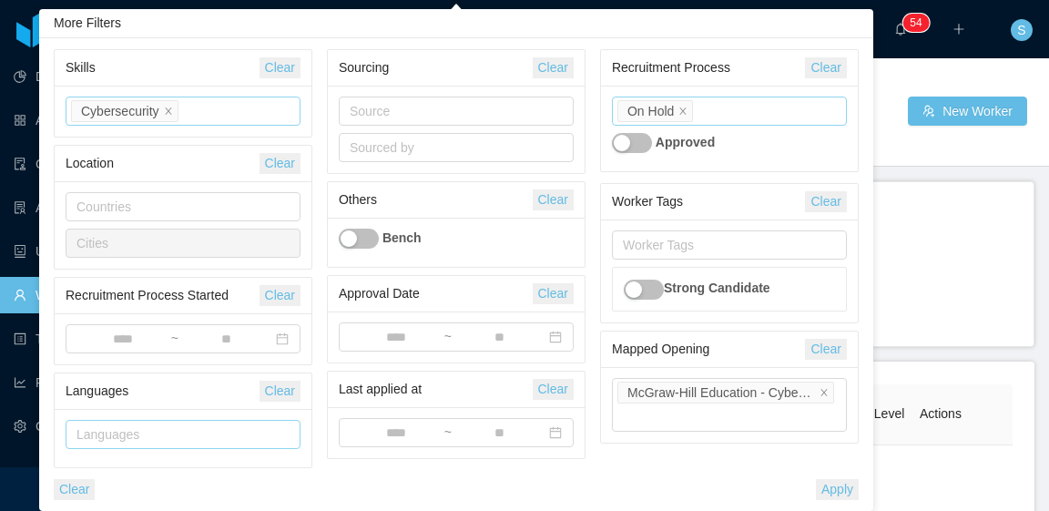
click at [838, 487] on button "Apply" at bounding box center [837, 489] width 43 height 21
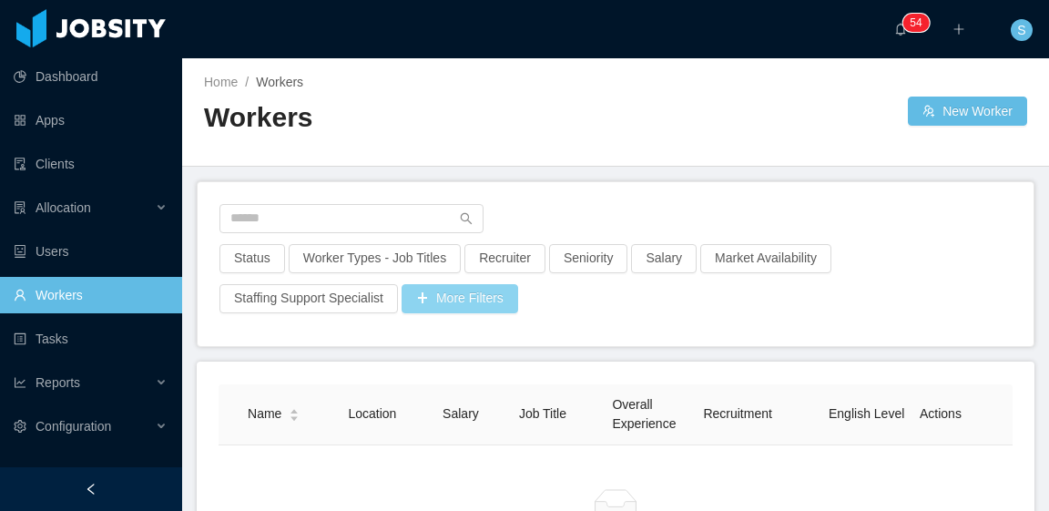
click at [483, 296] on button "More Filters" at bounding box center [460, 298] width 117 height 29
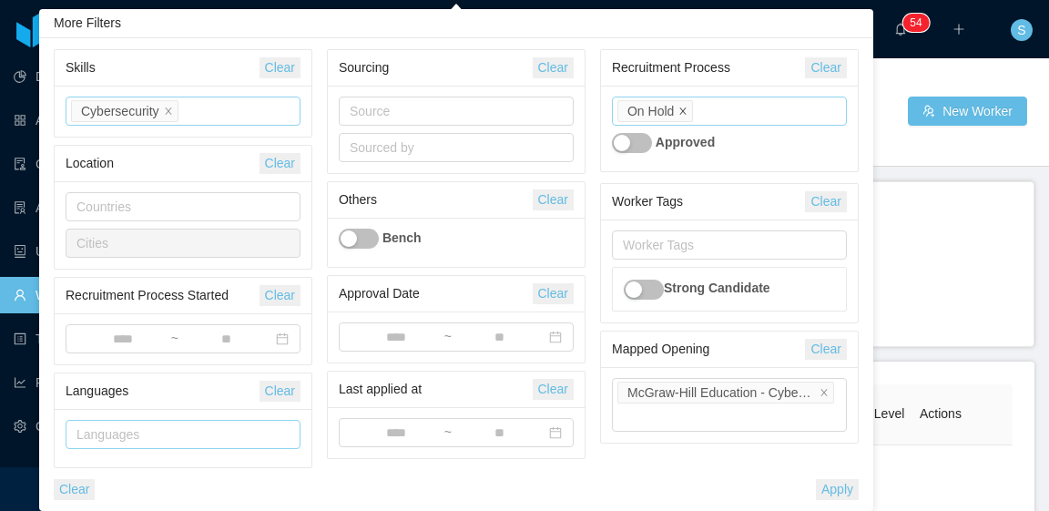
click at [683, 109] on icon "icon: close" at bounding box center [682, 111] width 9 height 9
click at [840, 482] on button "Apply" at bounding box center [837, 489] width 43 height 21
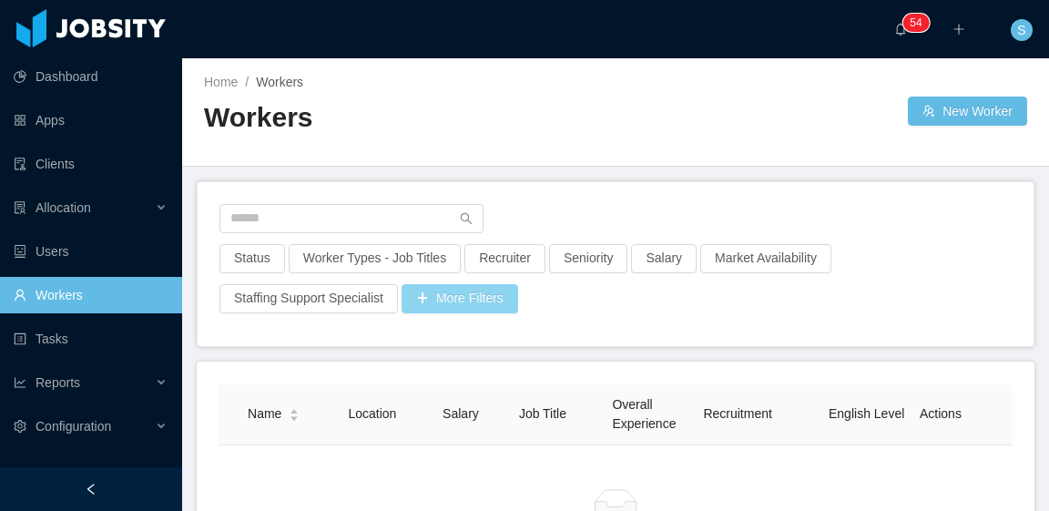
click at [483, 299] on button "More Filters" at bounding box center [460, 298] width 117 height 29
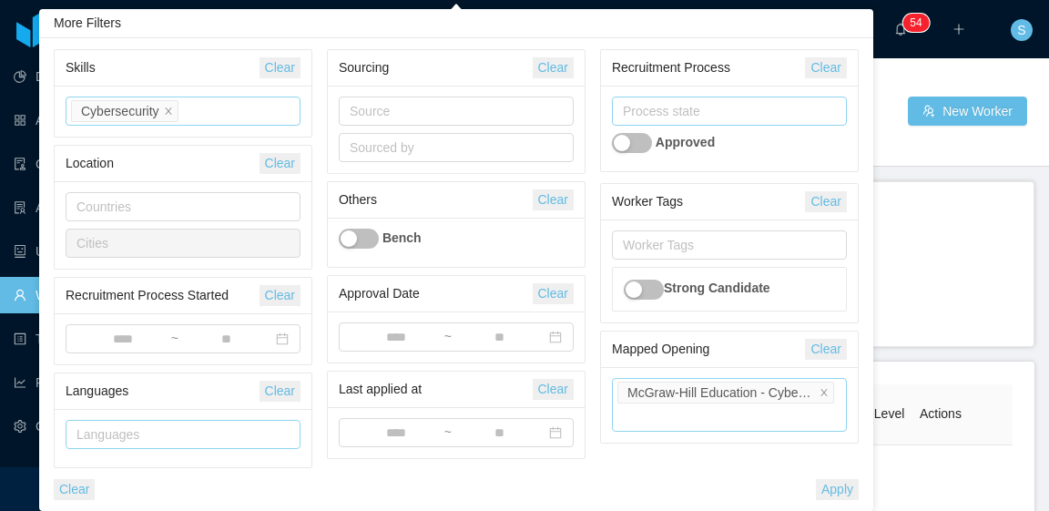
click at [821, 393] on icon "icon: close" at bounding box center [823, 391] width 9 height 9
click at [839, 487] on button "Apply" at bounding box center [837, 489] width 43 height 21
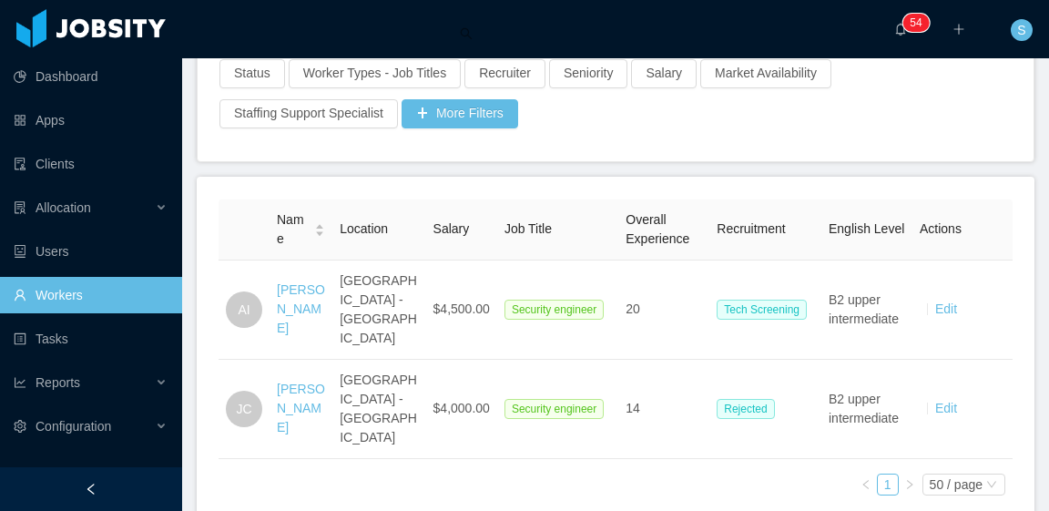
scroll to position [219, 0]
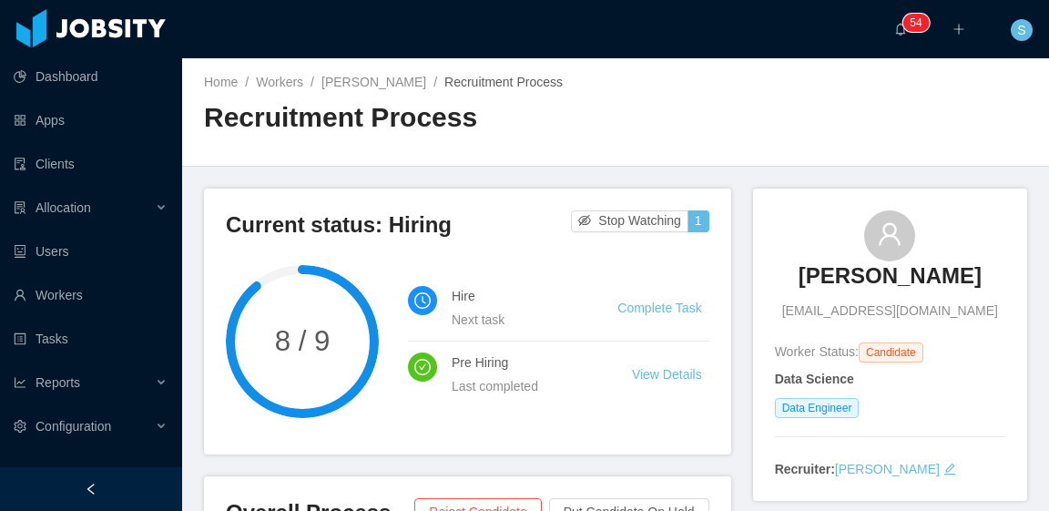
click at [605, 113] on h2 "Recruitment Process" at bounding box center [410, 117] width 412 height 37
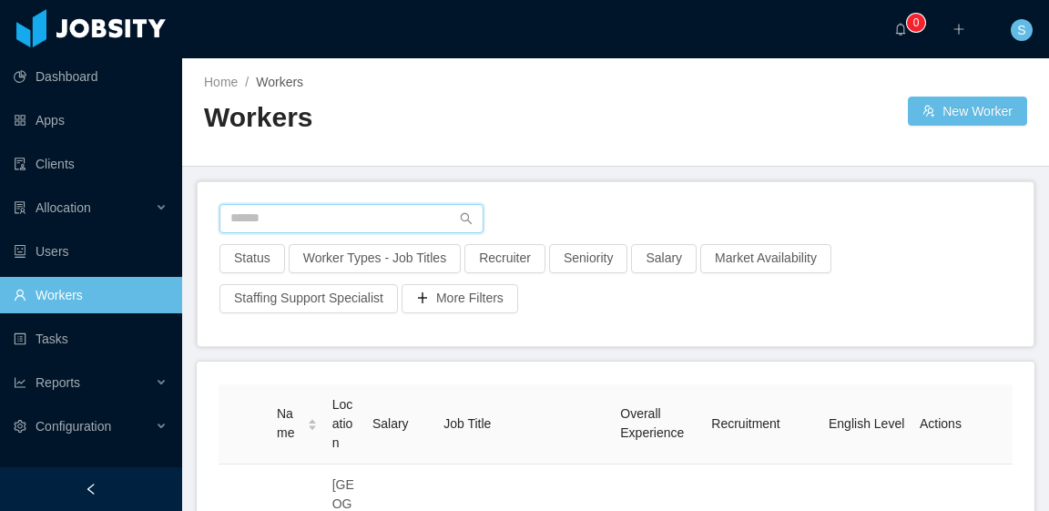
click at [403, 227] on input "text" at bounding box center [351, 218] width 264 height 29
paste input "**********"
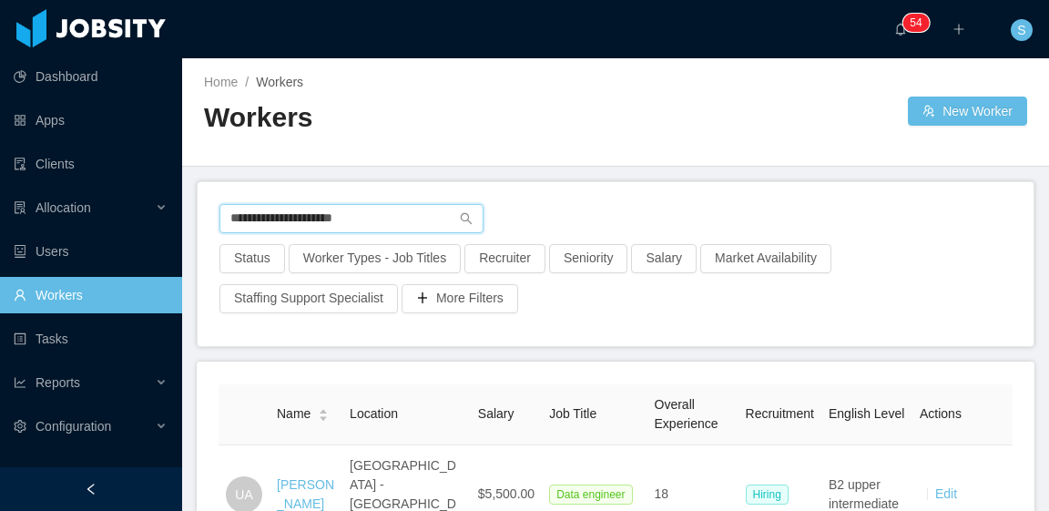
scroll to position [158, 0]
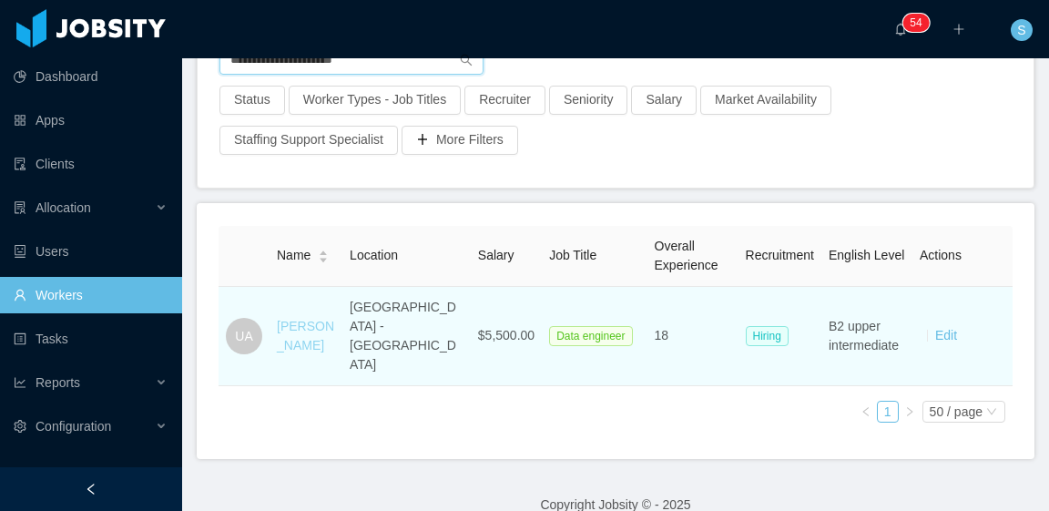
type input "**********"
click at [311, 319] on link "[PERSON_NAME]" at bounding box center [305, 336] width 57 height 34
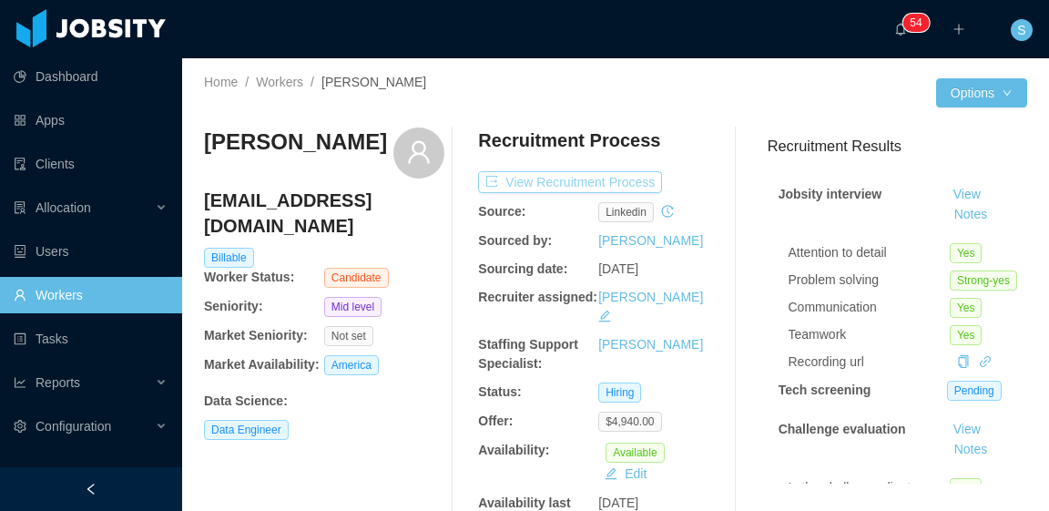
click at [618, 182] on button "View Recruitment Process" at bounding box center [570, 182] width 184 height 22
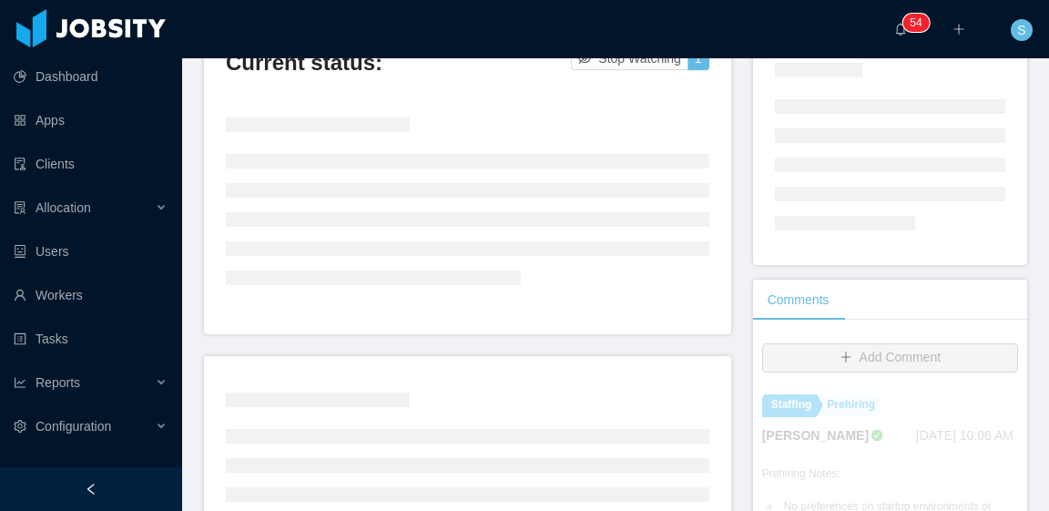
scroll to position [182, 0]
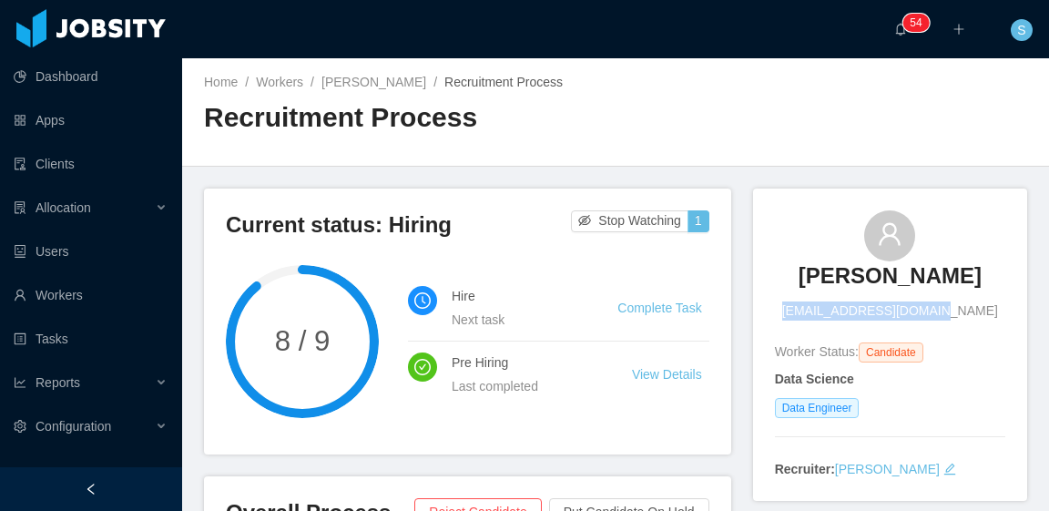
drag, startPoint x: 956, startPoint y: 312, endPoint x: 808, endPoint y: 314, distance: 148.4
click at [808, 314] on div "Ubaldo Atencia Junatencia@hotmail.com" at bounding box center [890, 265] width 230 height 110
copy span "Junatencia@hotmail.com"
click at [283, 87] on link "Workers" at bounding box center [279, 82] width 47 height 15
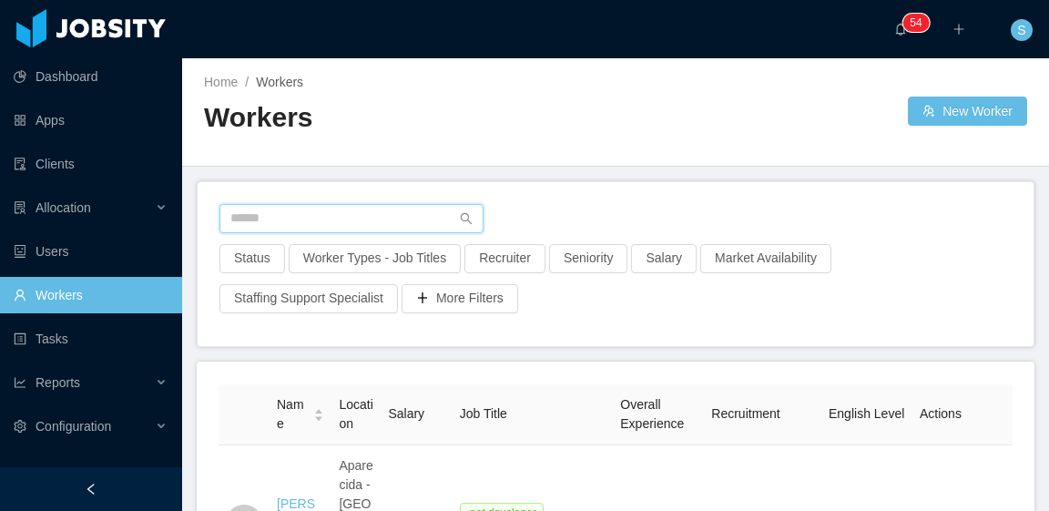
click at [387, 214] on input "text" at bounding box center [351, 218] width 264 height 29
paste input "**********"
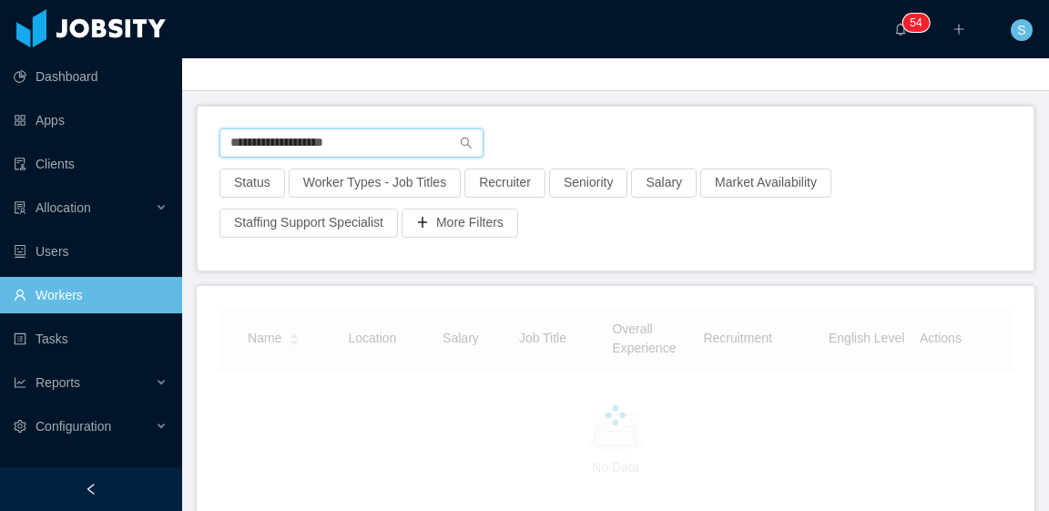
scroll to position [91, 0]
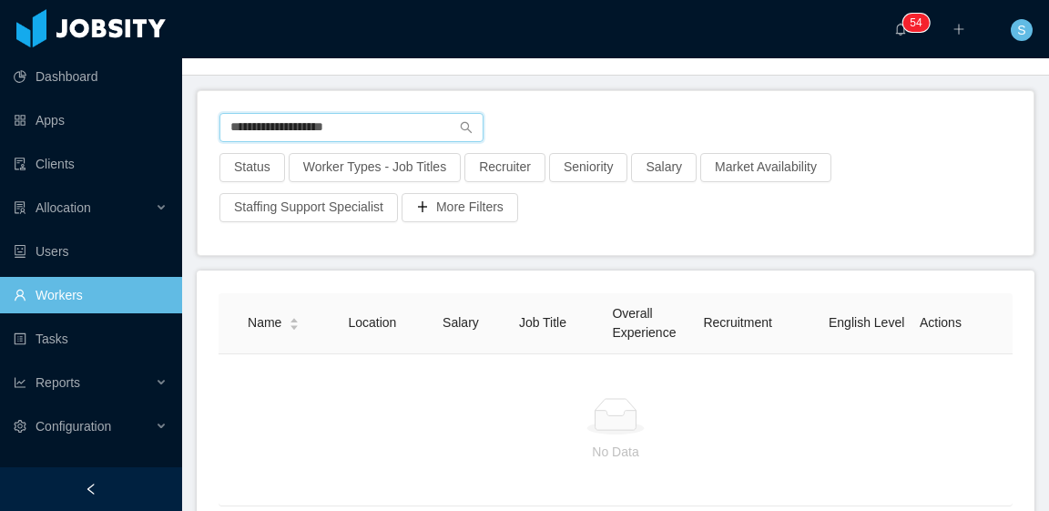
type input "**********"
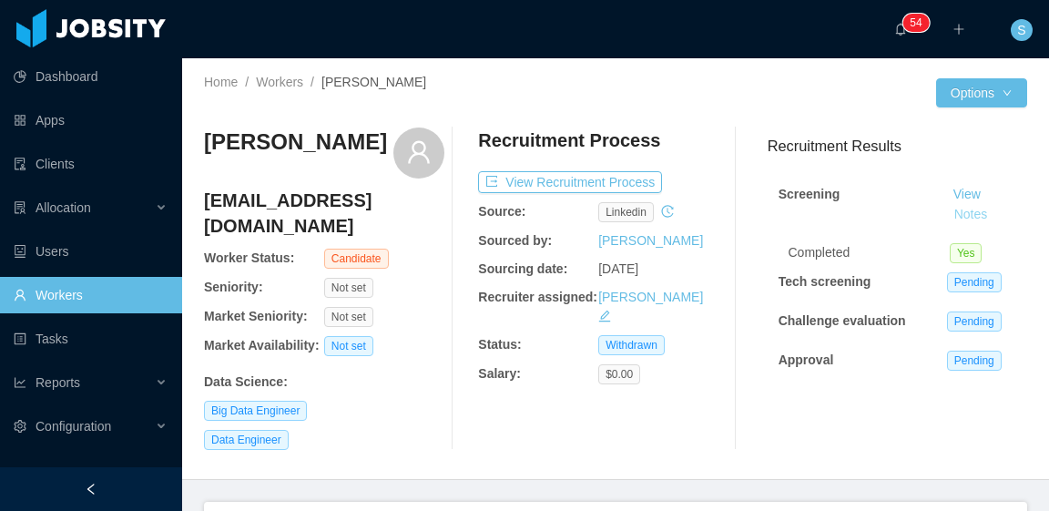
click at [947, 218] on button "Notes" at bounding box center [971, 215] width 48 height 22
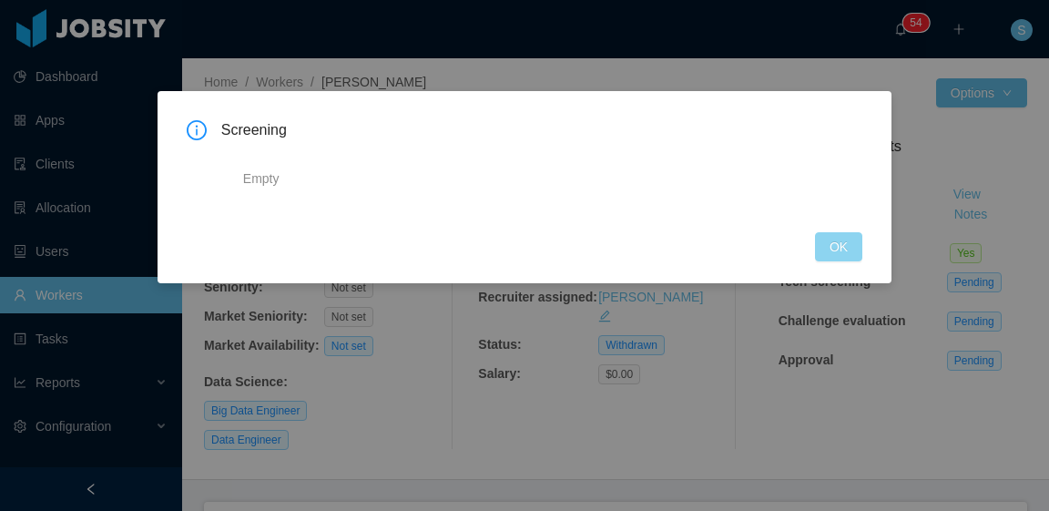
click at [846, 235] on button "OK" at bounding box center [838, 246] width 47 height 29
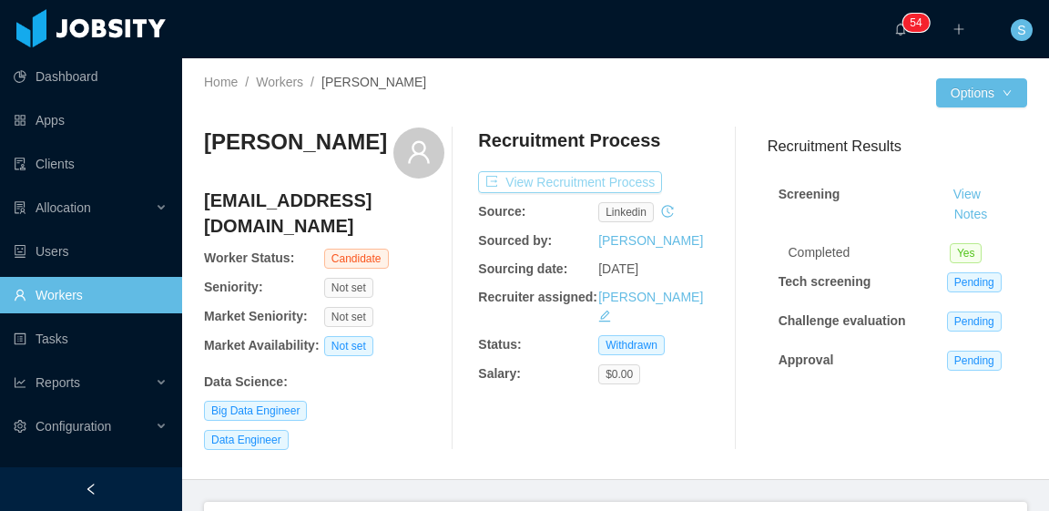
click at [611, 186] on button "View Recruitment Process" at bounding box center [570, 182] width 184 height 22
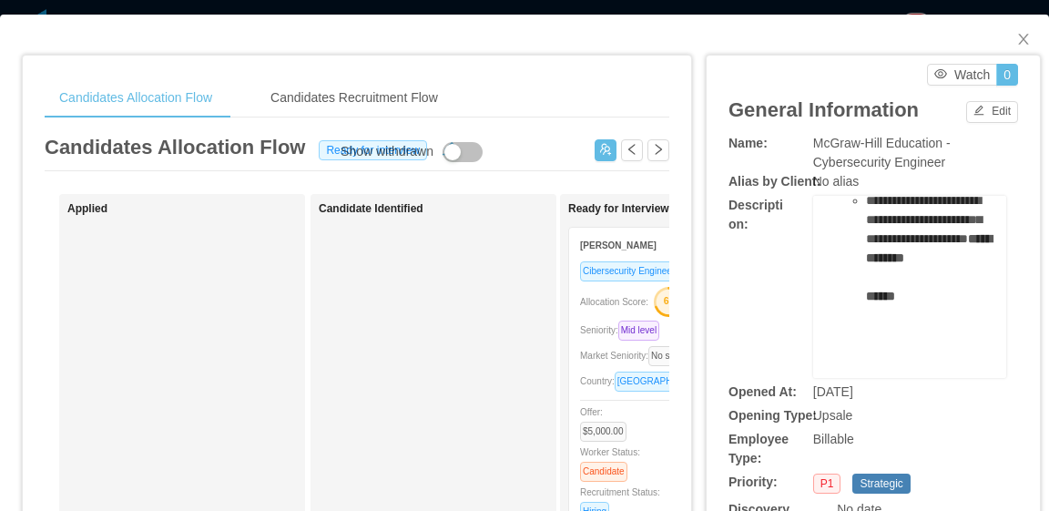
scroll to position [536, 0]
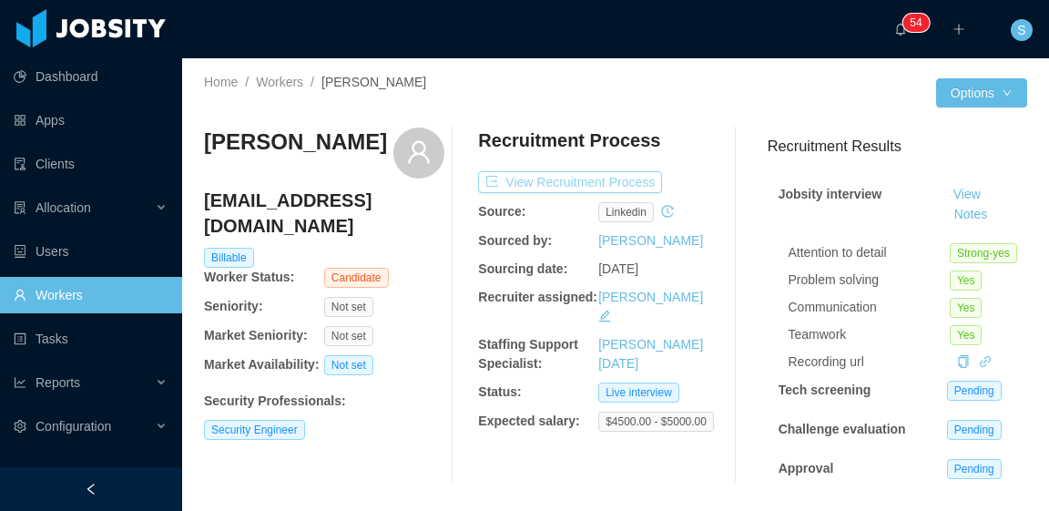
click at [635, 181] on button "View Recruitment Process" at bounding box center [570, 182] width 184 height 22
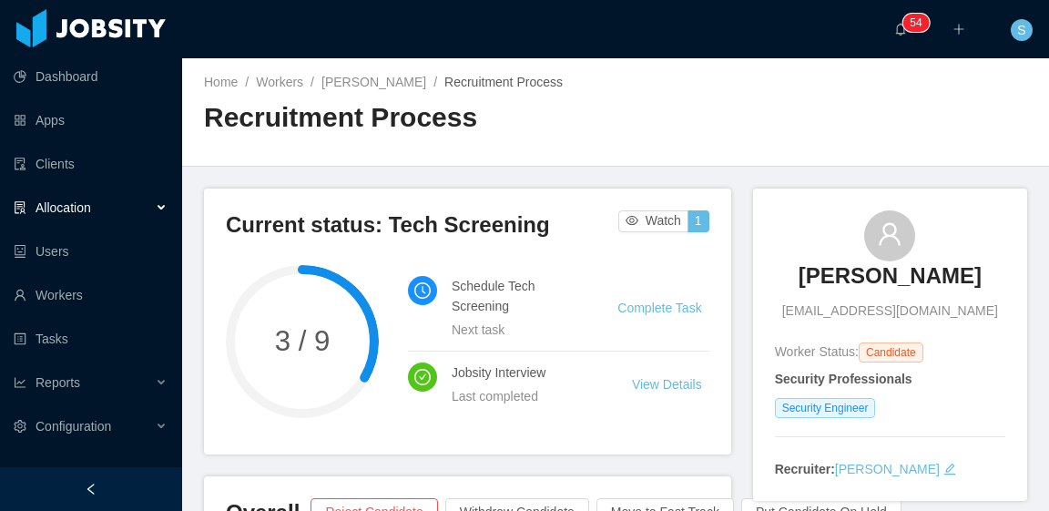
click at [156, 204] on div "Allocation" at bounding box center [91, 207] width 182 height 36
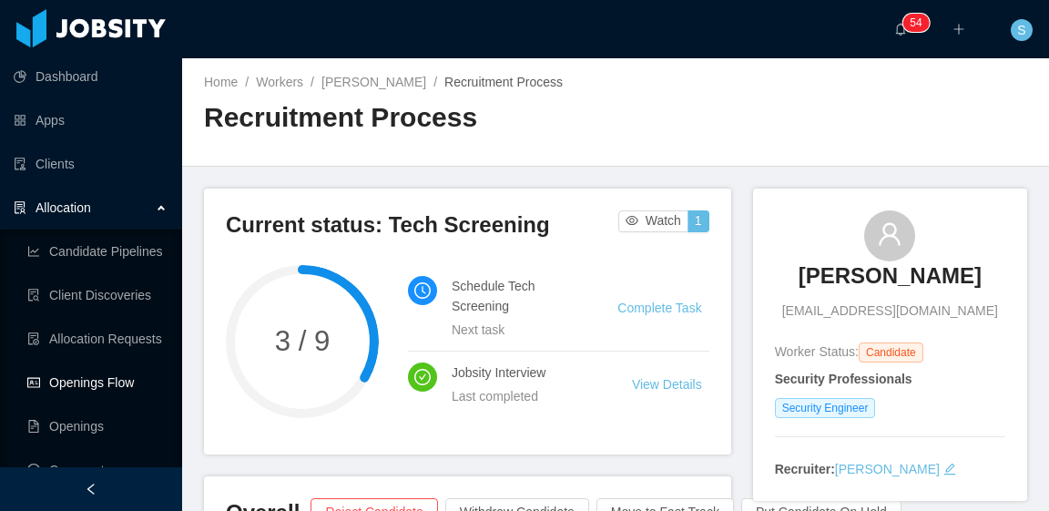
click at [108, 384] on link "Openings Flow" at bounding box center [97, 382] width 140 height 36
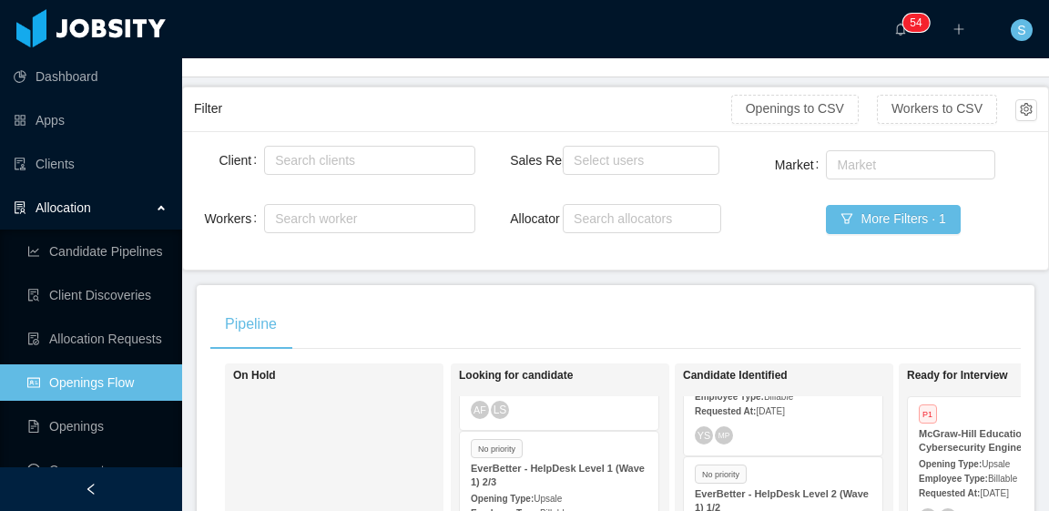
scroll to position [41, 0]
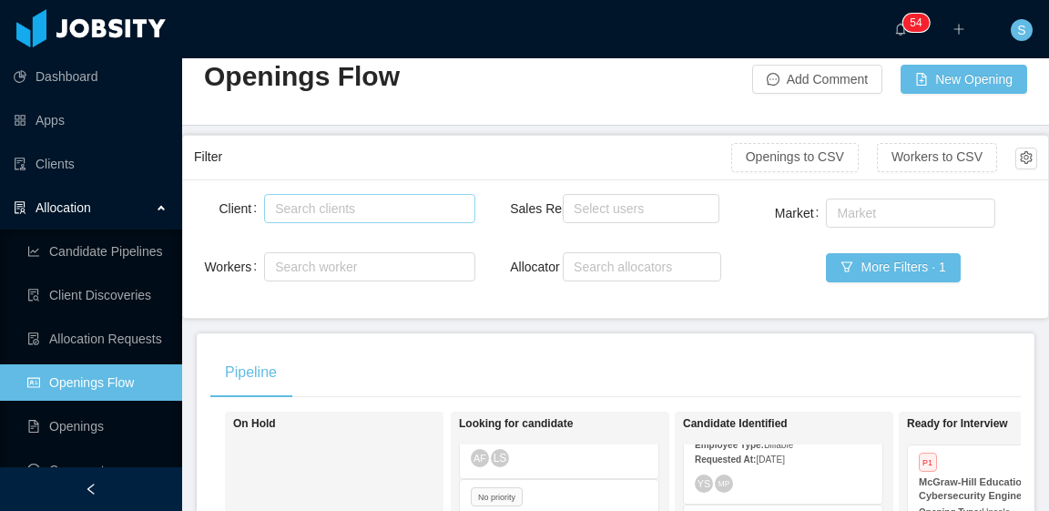
click at [448, 209] on div "Search clients" at bounding box center [365, 208] width 180 height 18
